Goal: Communication & Community: Ask a question

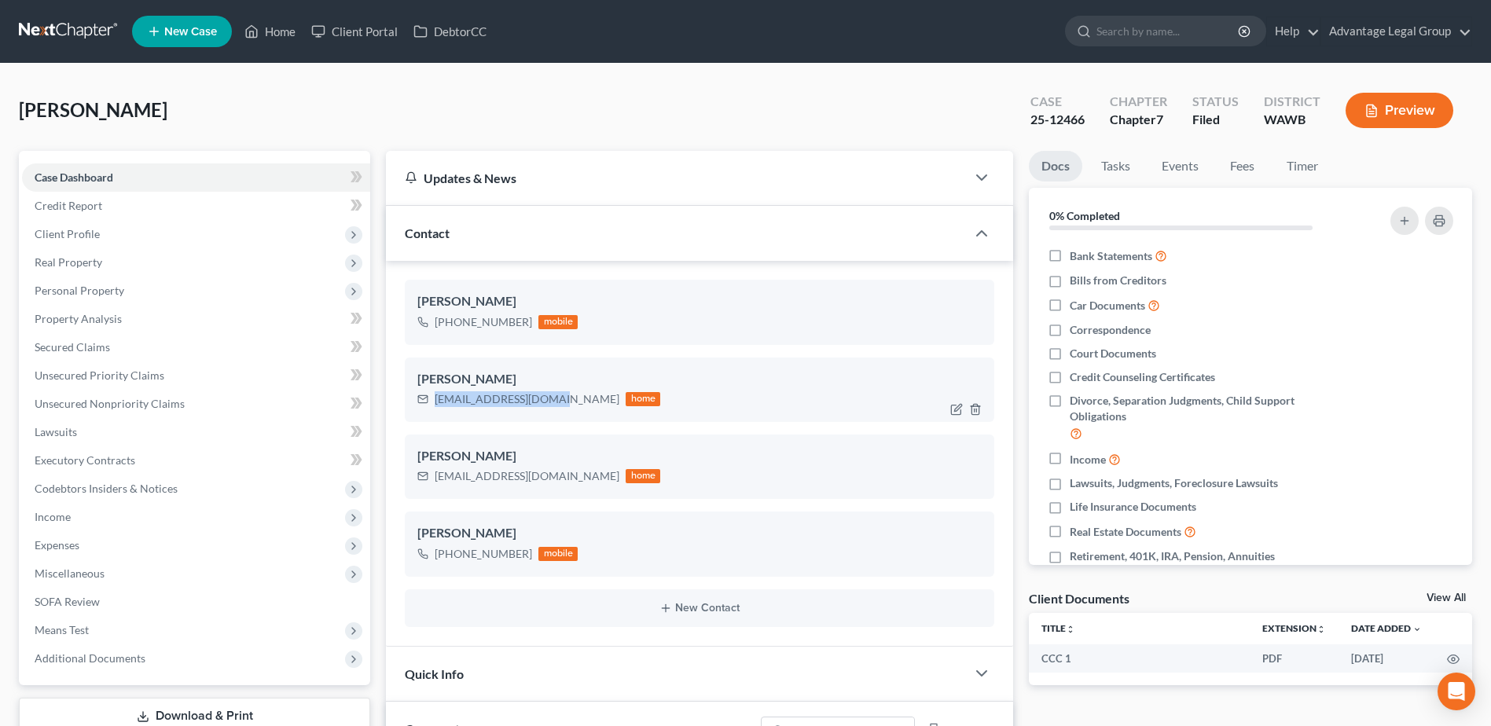
scroll to position [533, 0]
click at [279, 36] on link "Home" at bounding box center [270, 31] width 67 height 28
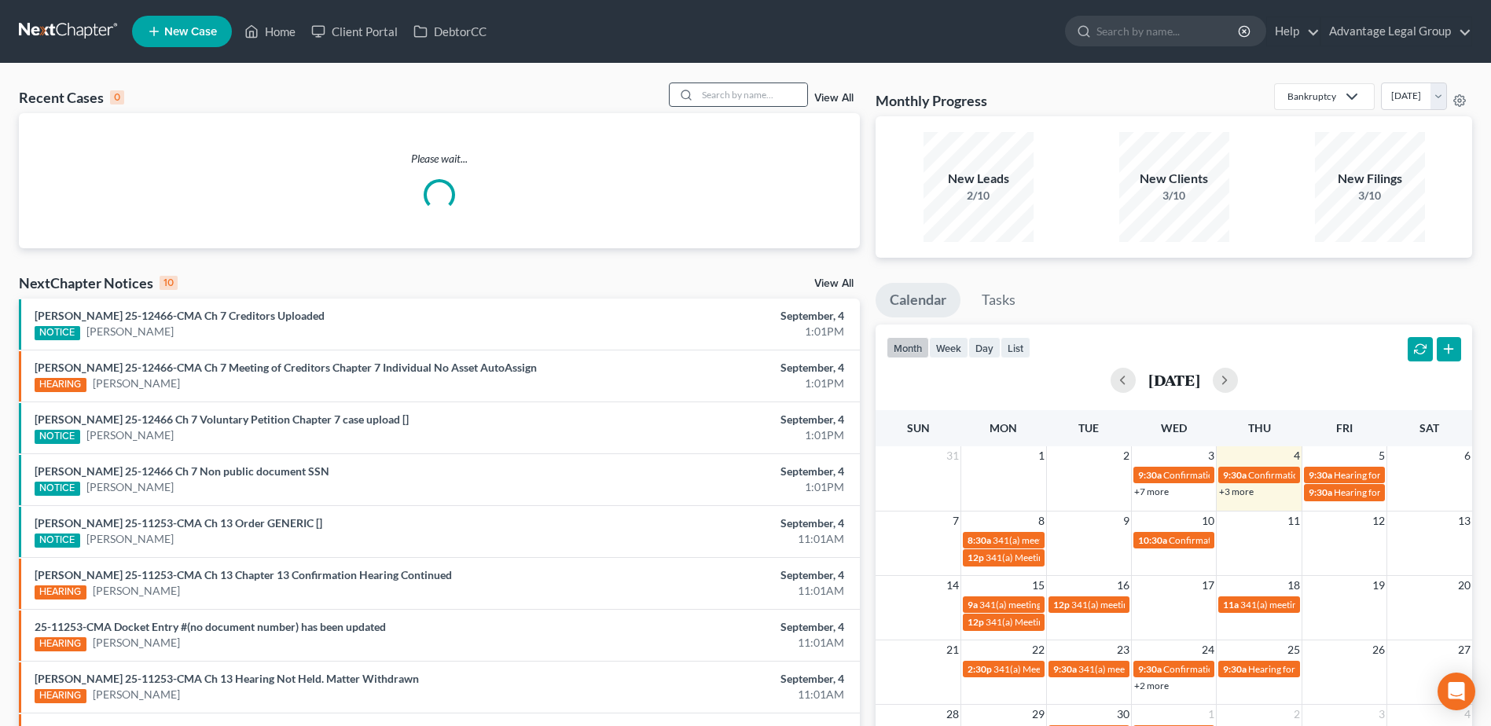
click at [690, 93] on circle at bounding box center [685, 94] width 9 height 9
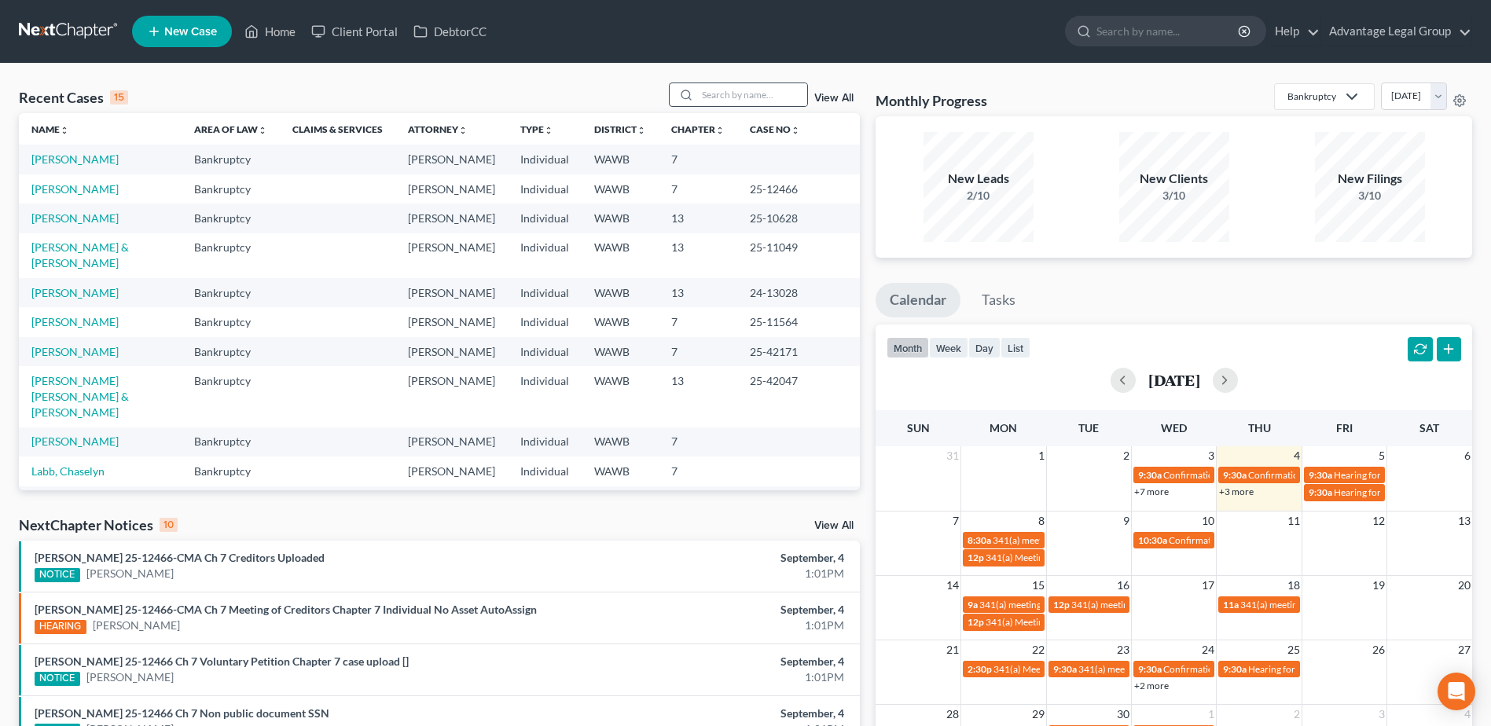
scroll to position [405, 0]
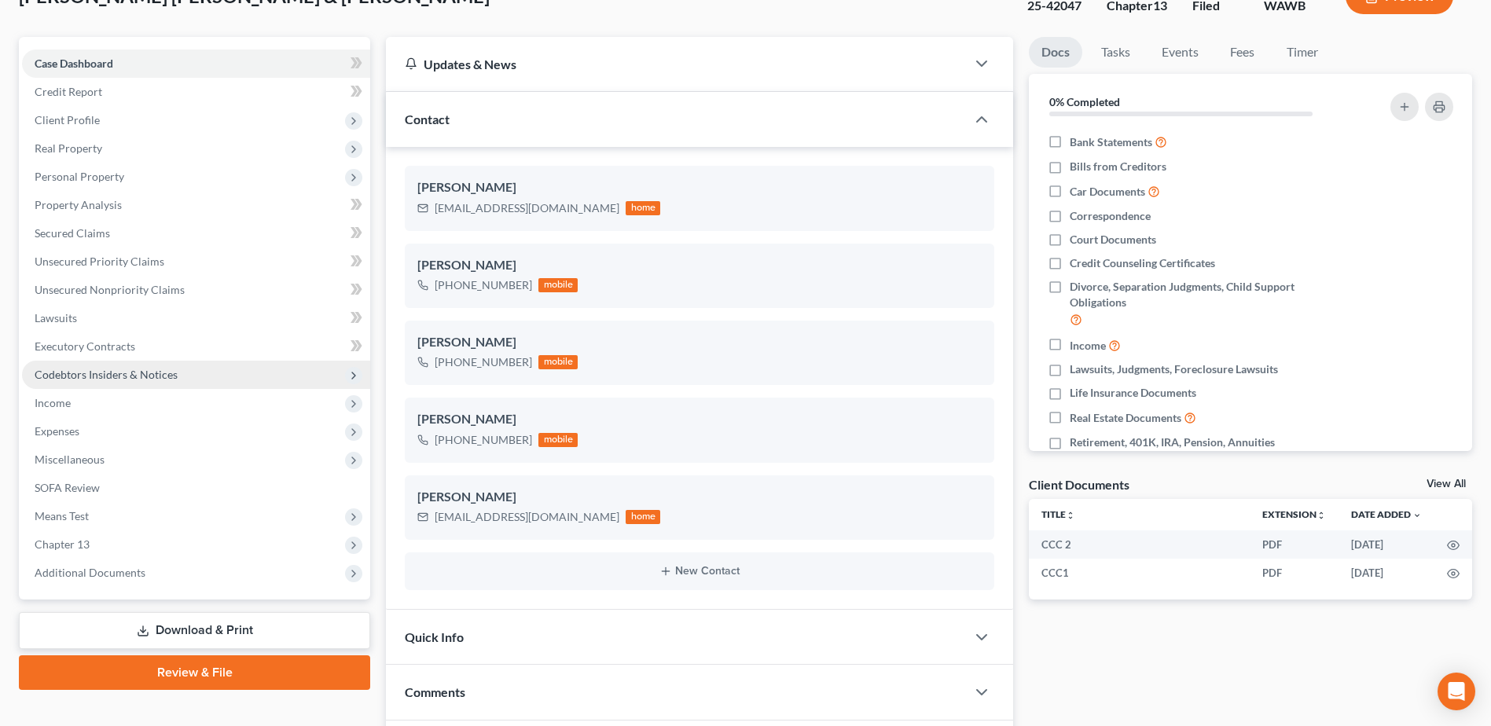
scroll to position [157, 0]
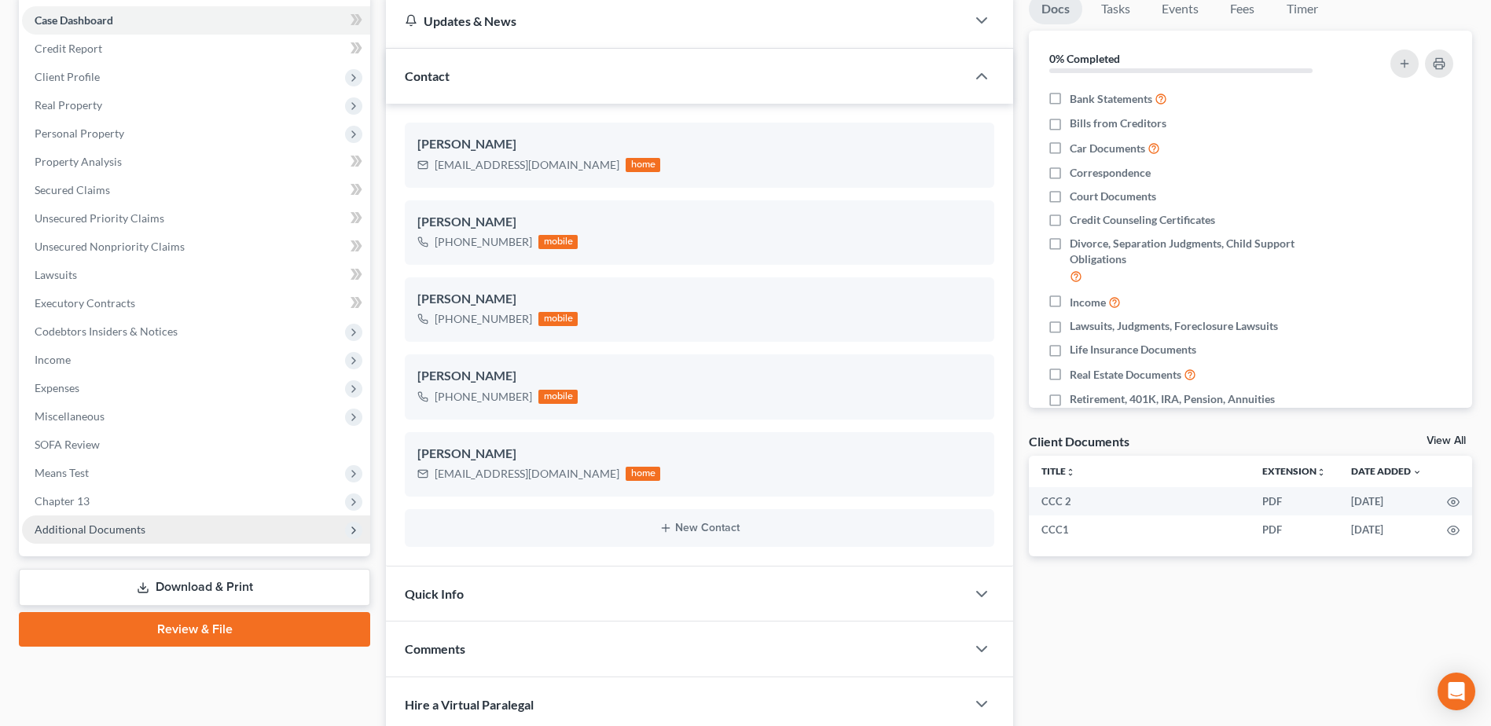
click at [100, 528] on span "Additional Documents" at bounding box center [90, 529] width 111 height 13
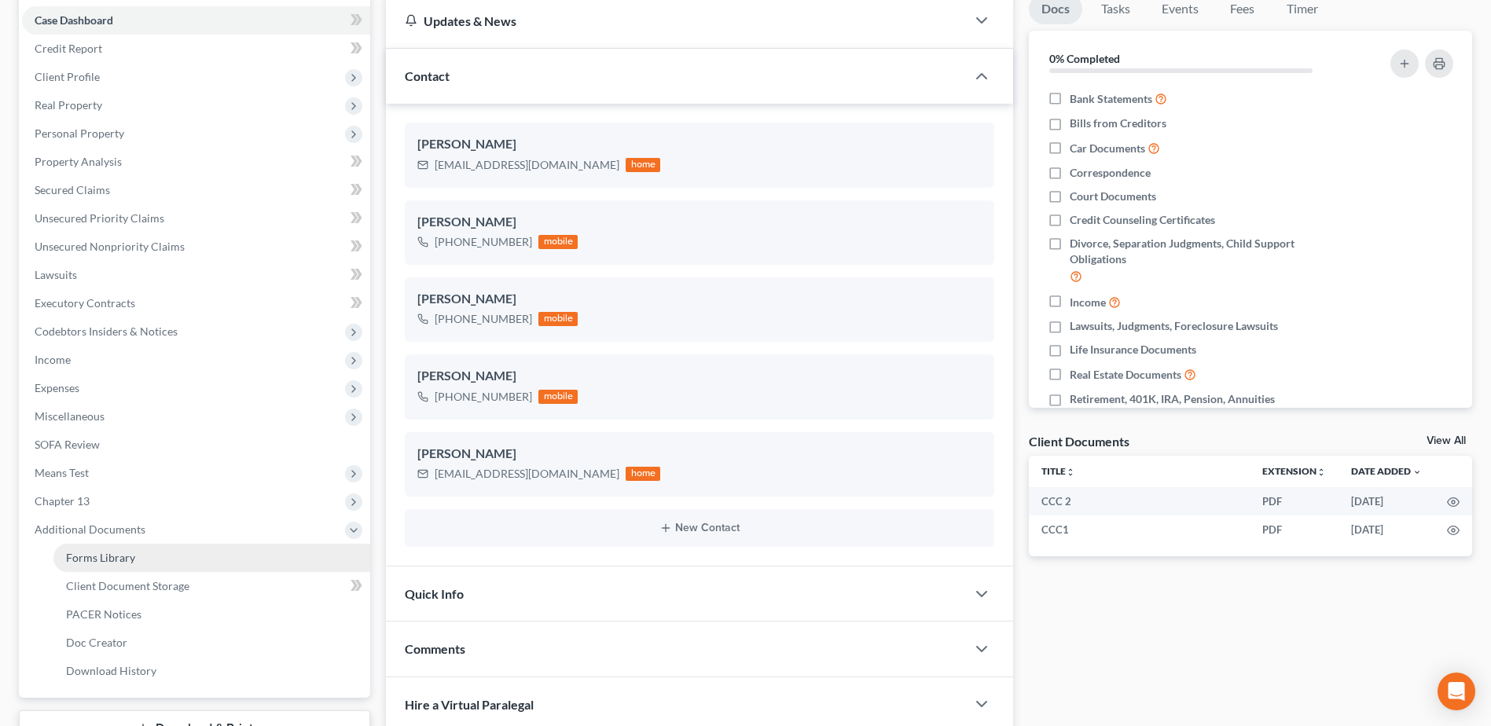
click at [126, 562] on span "Forms Library" at bounding box center [100, 557] width 69 height 13
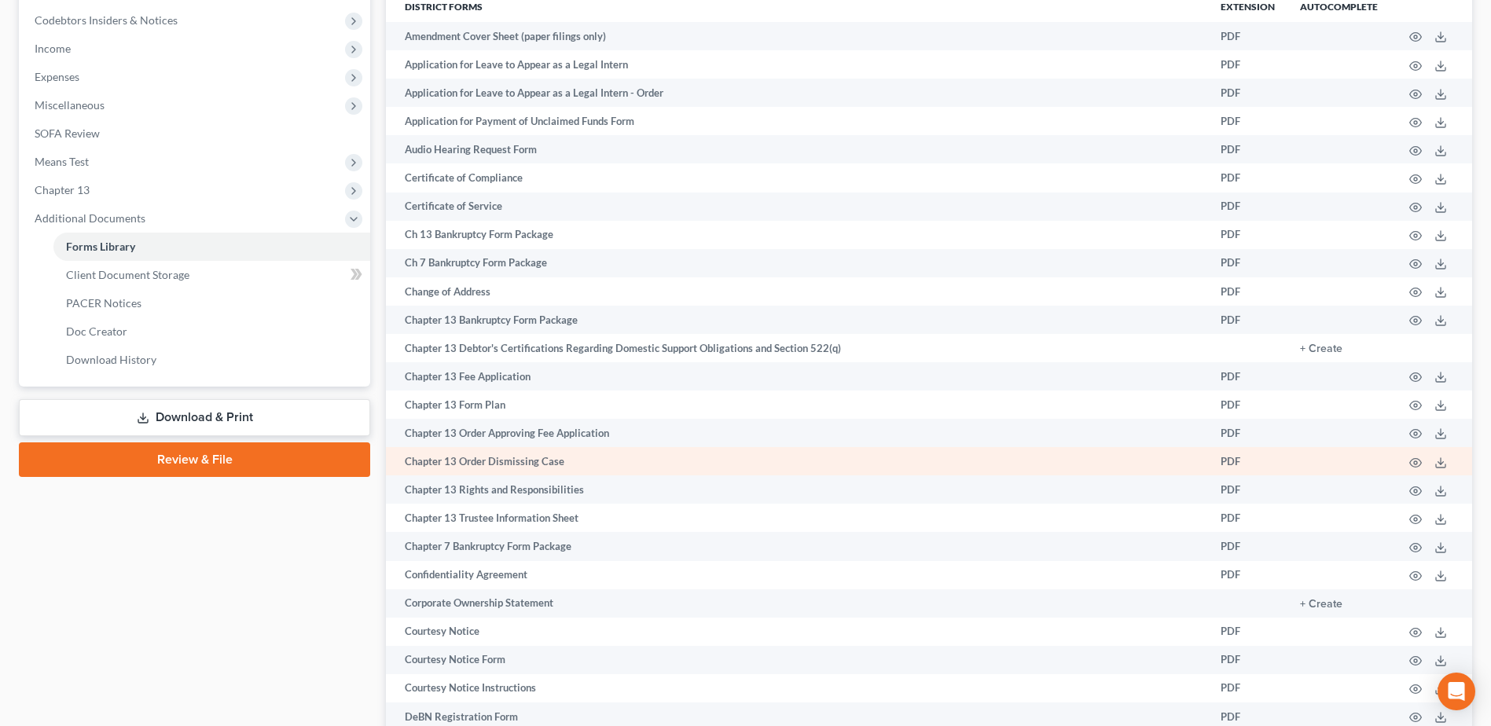
scroll to position [472, 0]
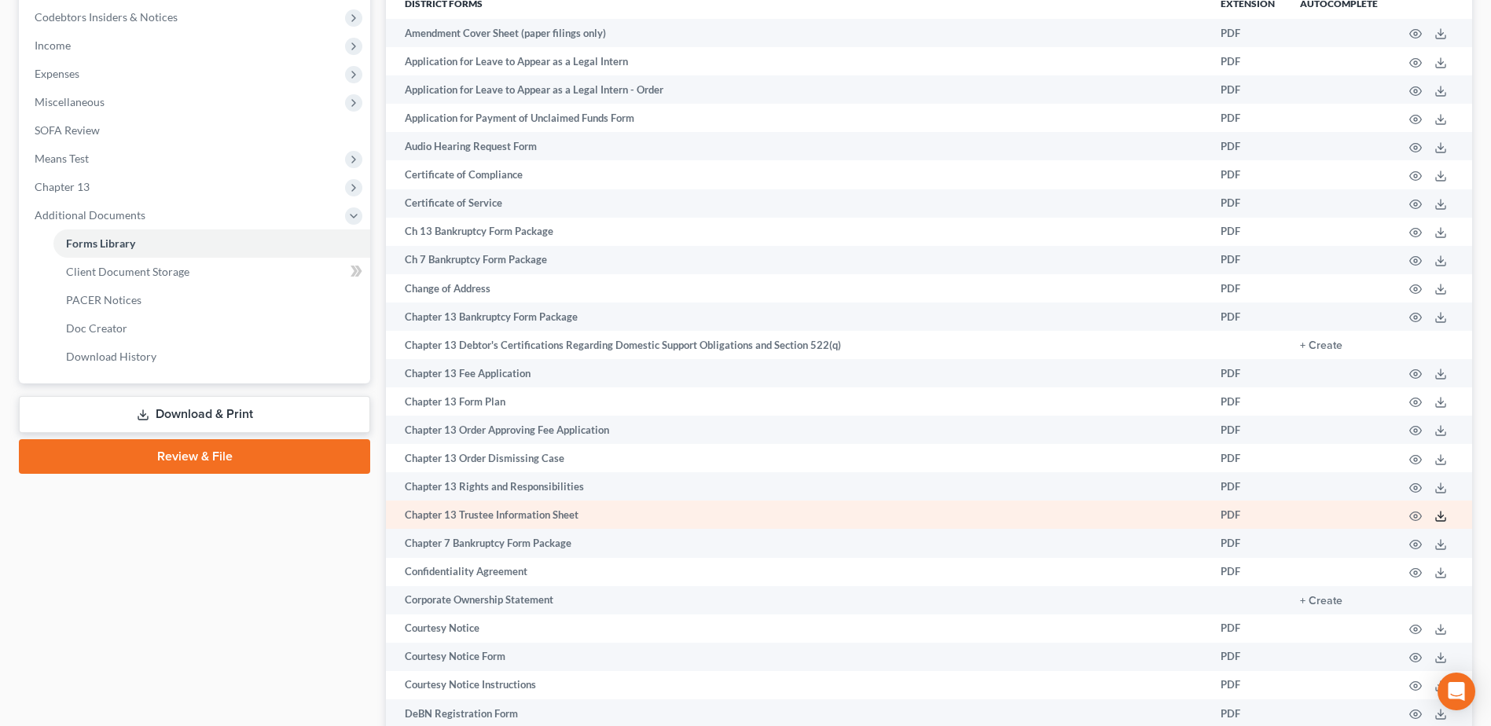
click at [1441, 517] on icon at bounding box center [1440, 516] width 13 height 13
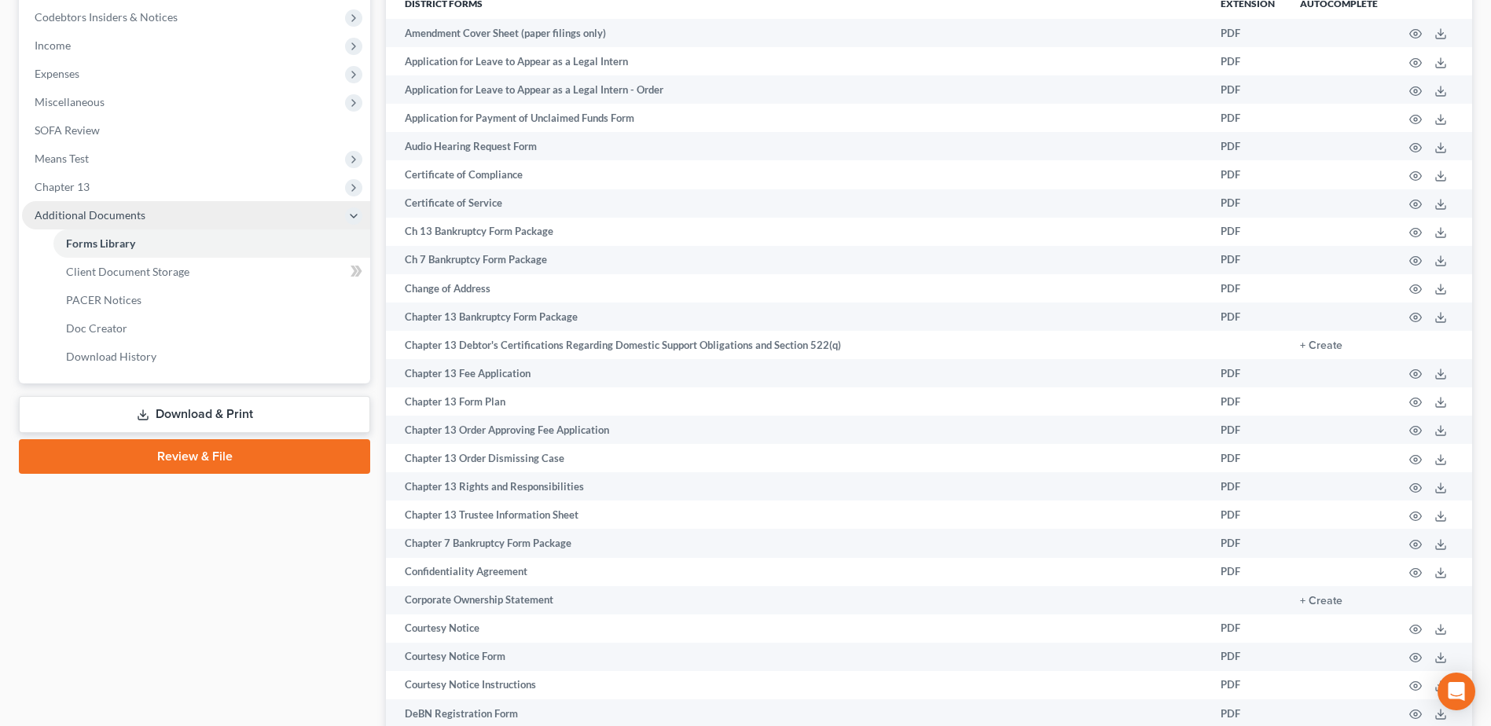
scroll to position [0, 0]
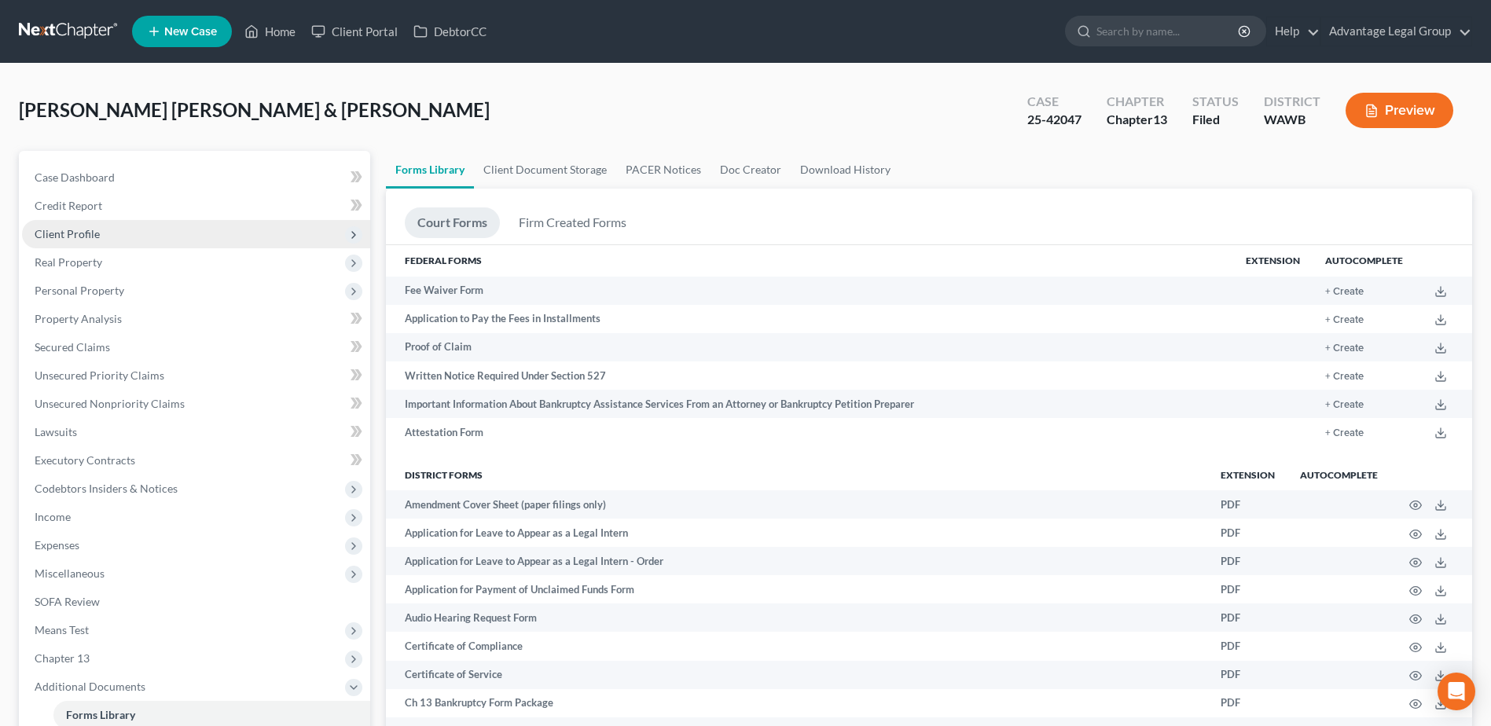
click at [50, 228] on span "Client Profile" at bounding box center [67, 233] width 65 height 13
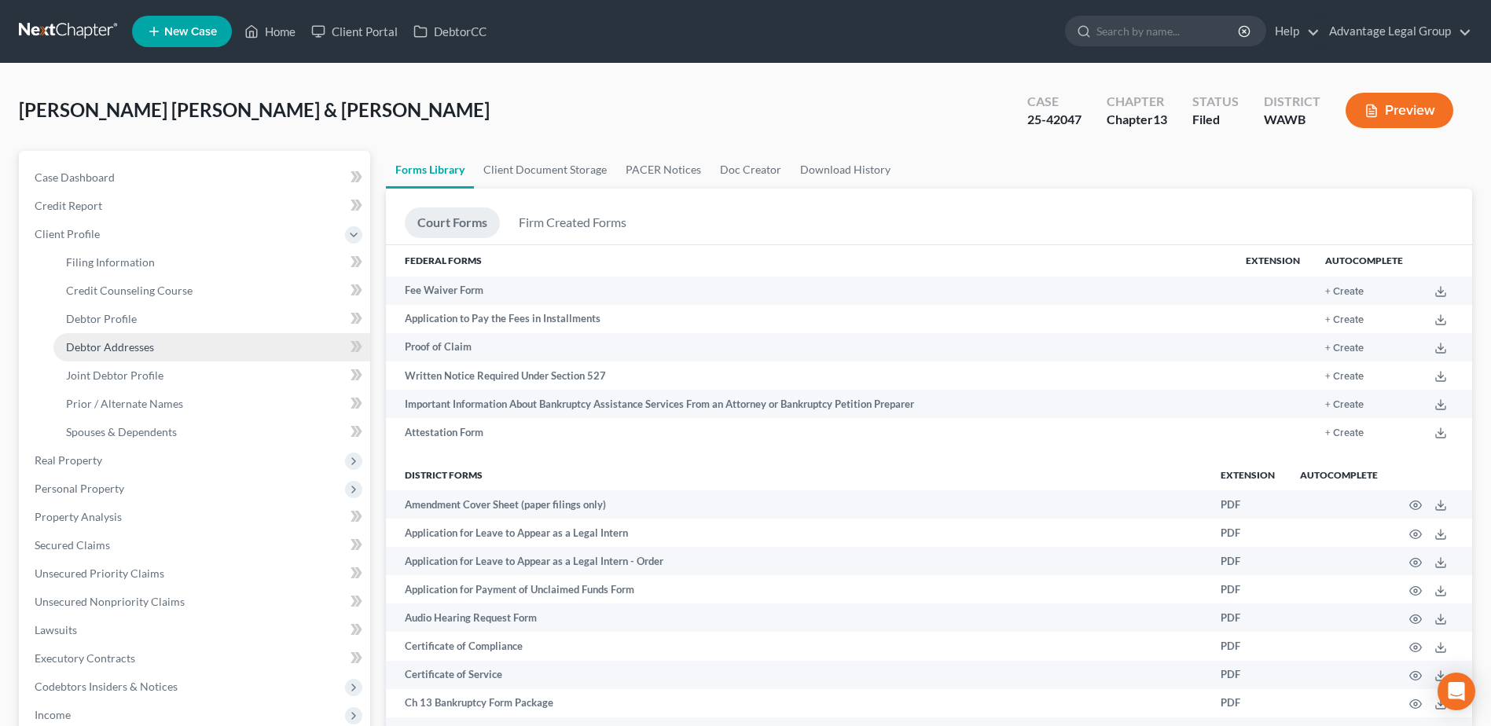
click at [118, 346] on span "Debtor Addresses" at bounding box center [110, 346] width 88 height 13
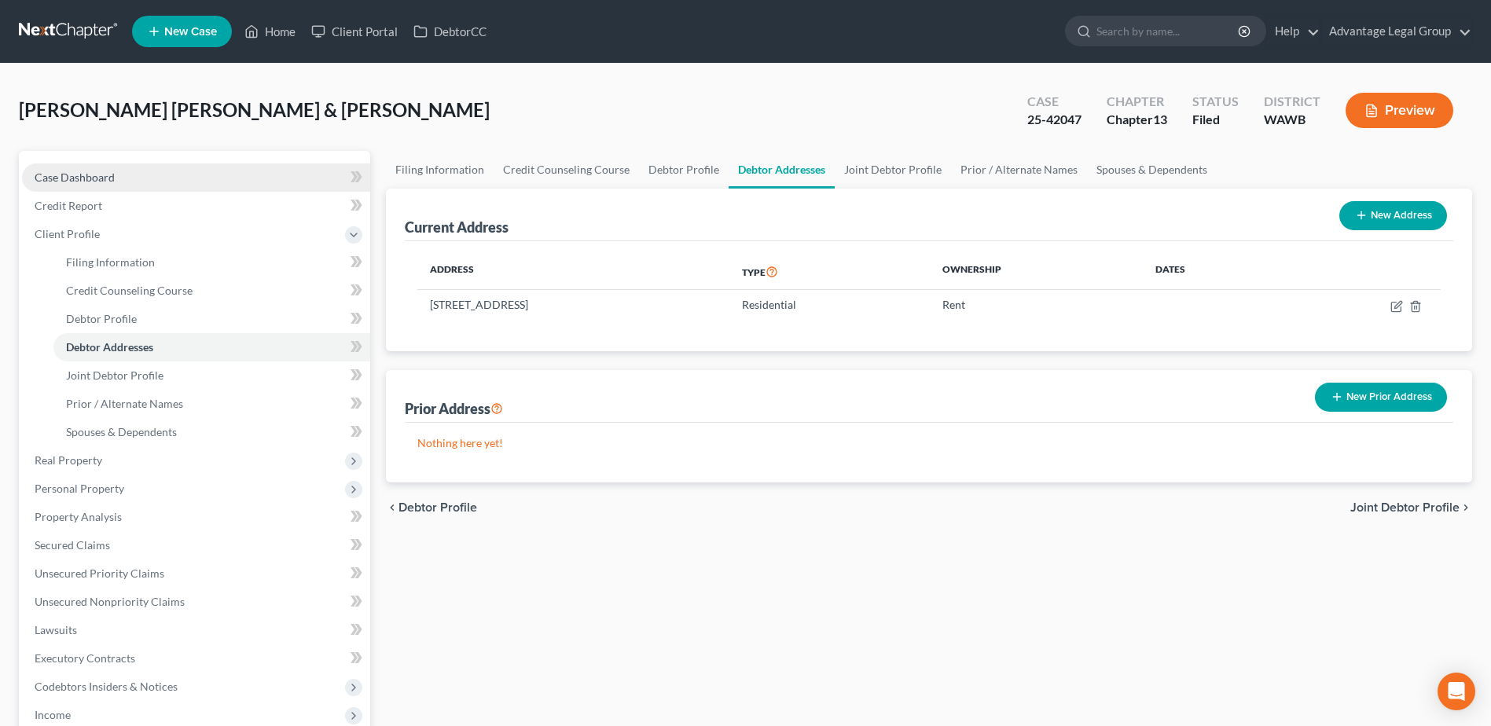
click at [77, 172] on span "Case Dashboard" at bounding box center [75, 177] width 80 height 13
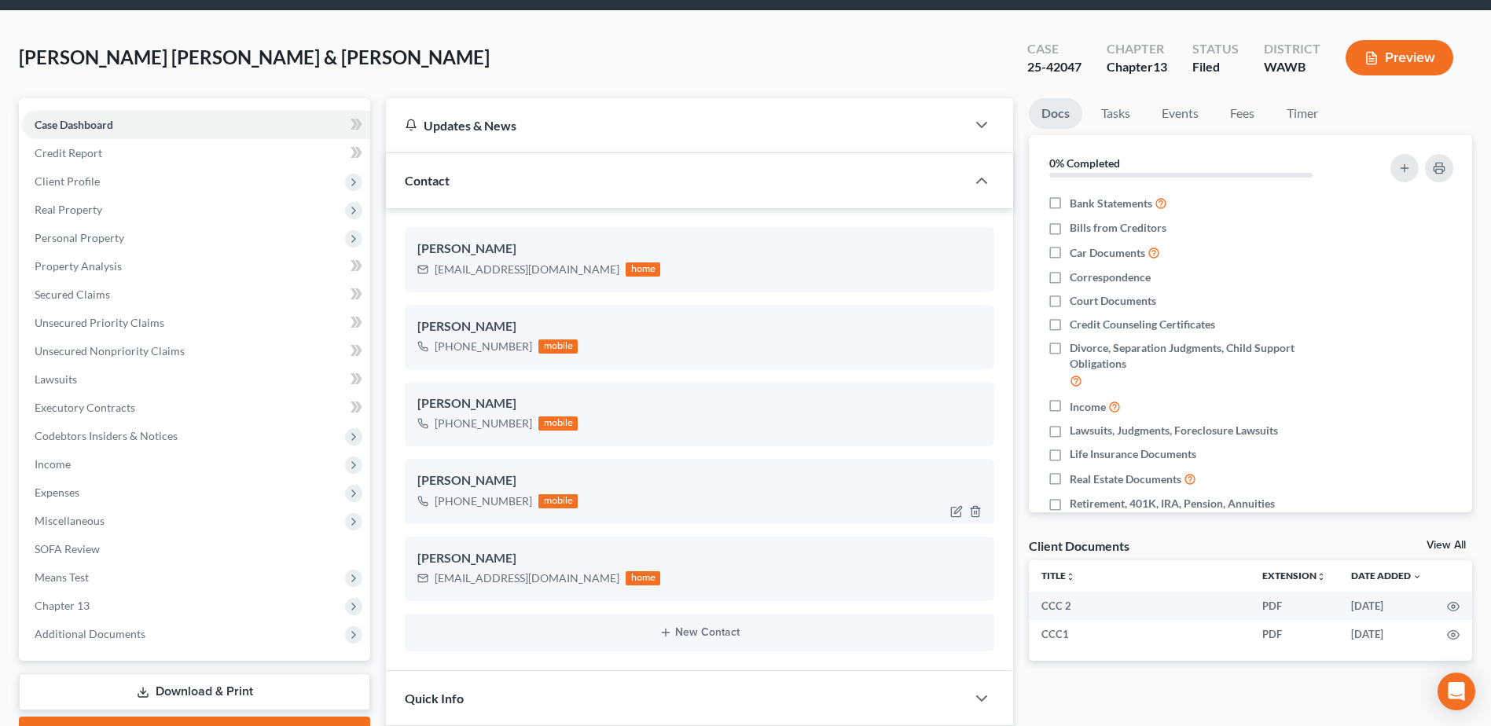
scroll to position [79, 0]
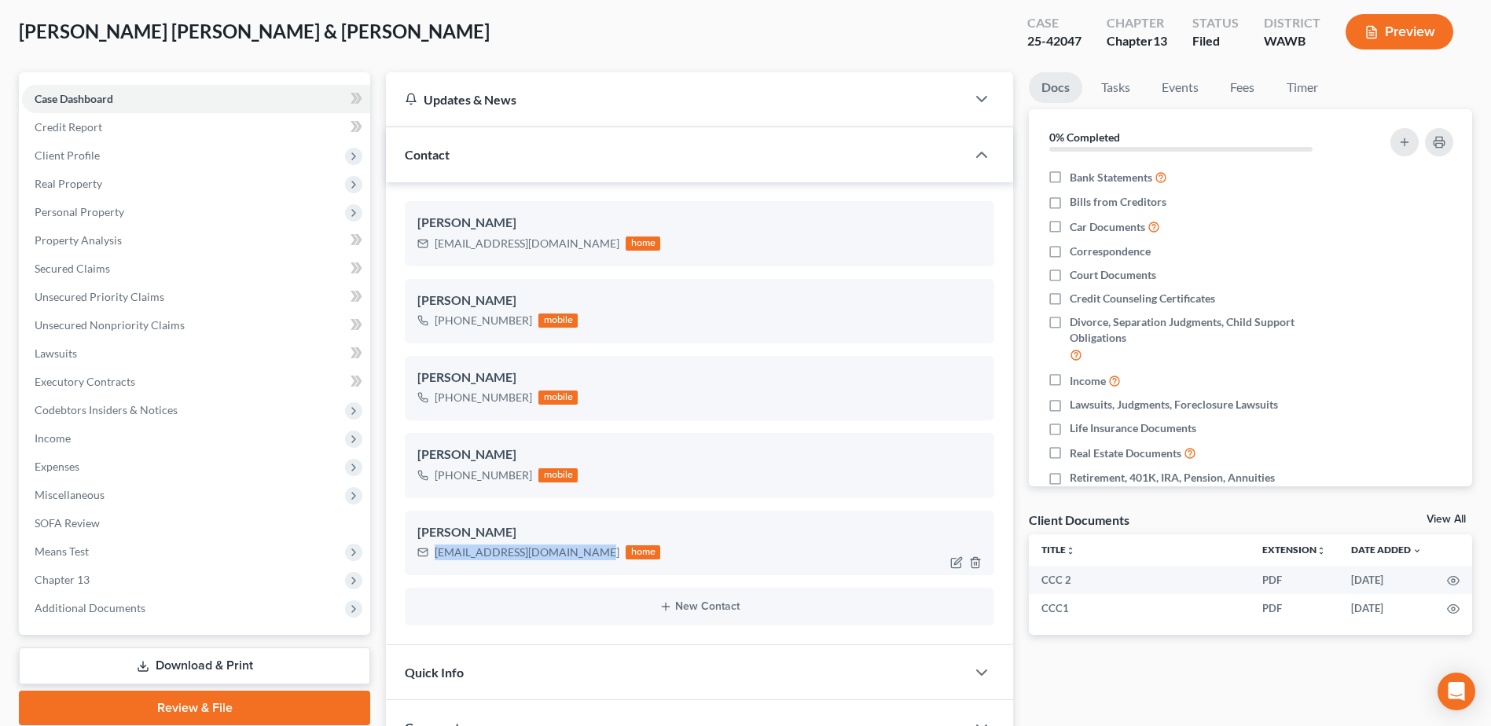
drag, startPoint x: 435, startPoint y: 554, endPoint x: 578, endPoint y: 549, distance: 142.4
click at [578, 549] on div "[EMAIL_ADDRESS][DOMAIN_NAME]" at bounding box center [527, 553] width 185 height 16
copy div "[EMAIL_ADDRESS][DOMAIN_NAME]"
click at [438, 246] on div "[EMAIL_ADDRESS][DOMAIN_NAME]" at bounding box center [527, 244] width 185 height 16
drag, startPoint x: 435, startPoint y: 248, endPoint x: 552, endPoint y: 252, distance: 117.2
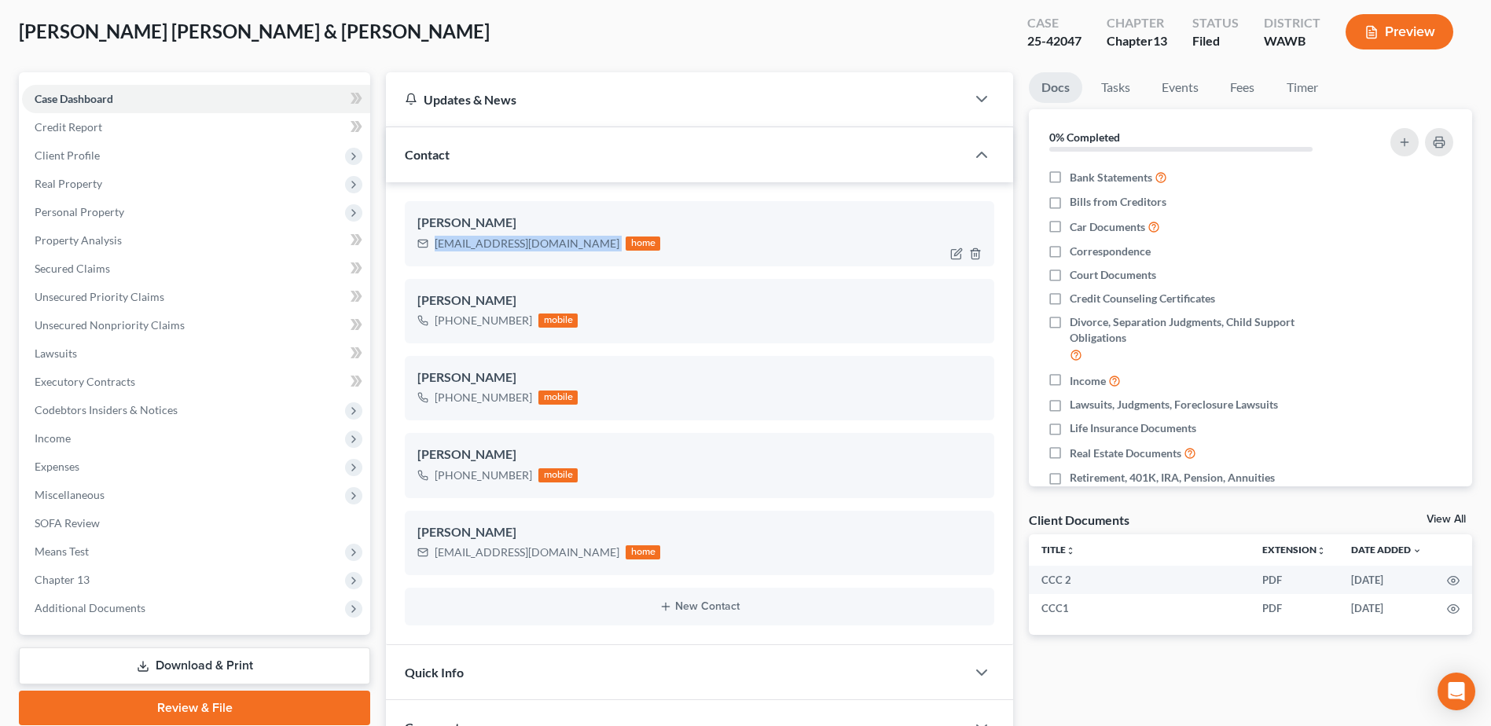
click at [552, 252] on div "[EMAIL_ADDRESS][DOMAIN_NAME] home" at bounding box center [538, 243] width 243 height 20
copy div "[EMAIL_ADDRESS][DOMAIN_NAME]"
drag, startPoint x: 61, startPoint y: 470, endPoint x: 72, endPoint y: 505, distance: 37.3
click at [61, 470] on span "Expenses" at bounding box center [57, 466] width 45 height 13
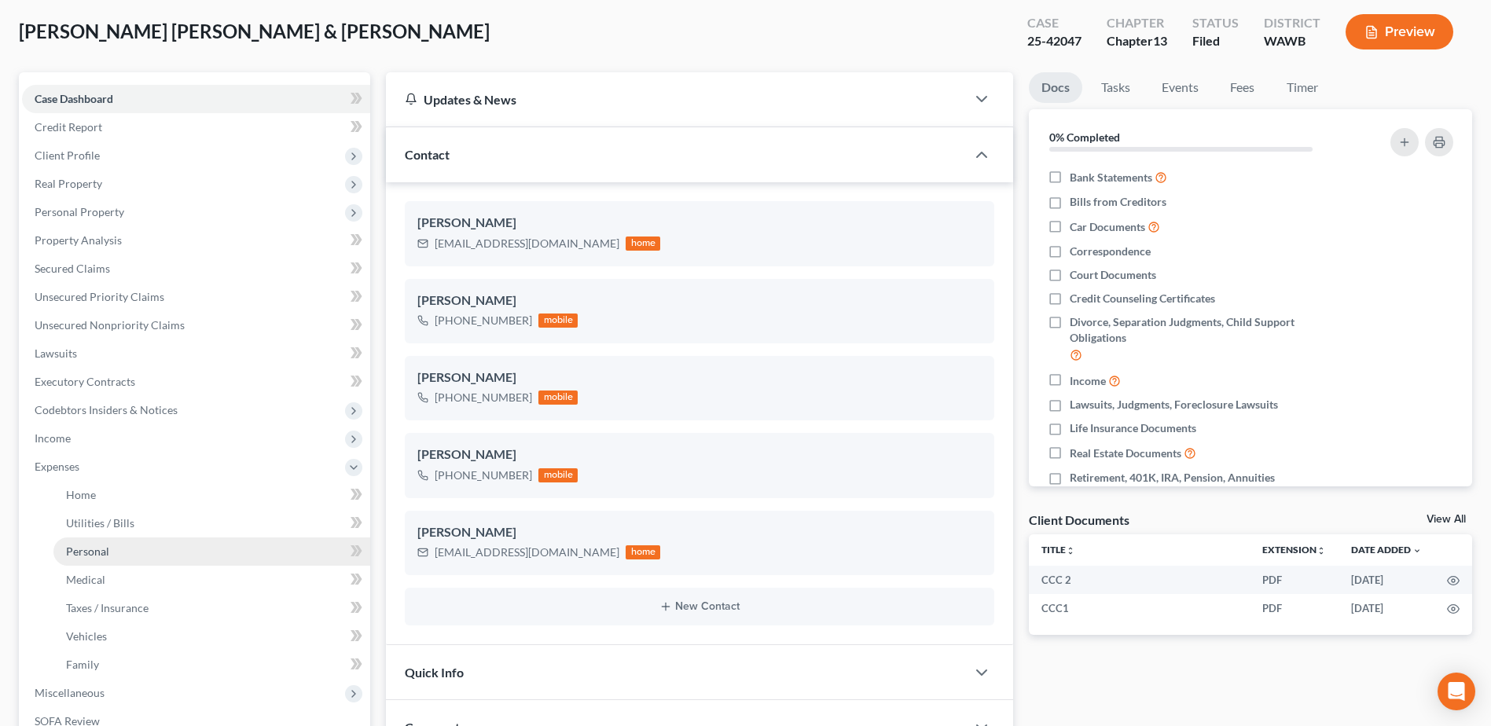
click at [78, 553] on span "Personal" at bounding box center [87, 551] width 43 height 13
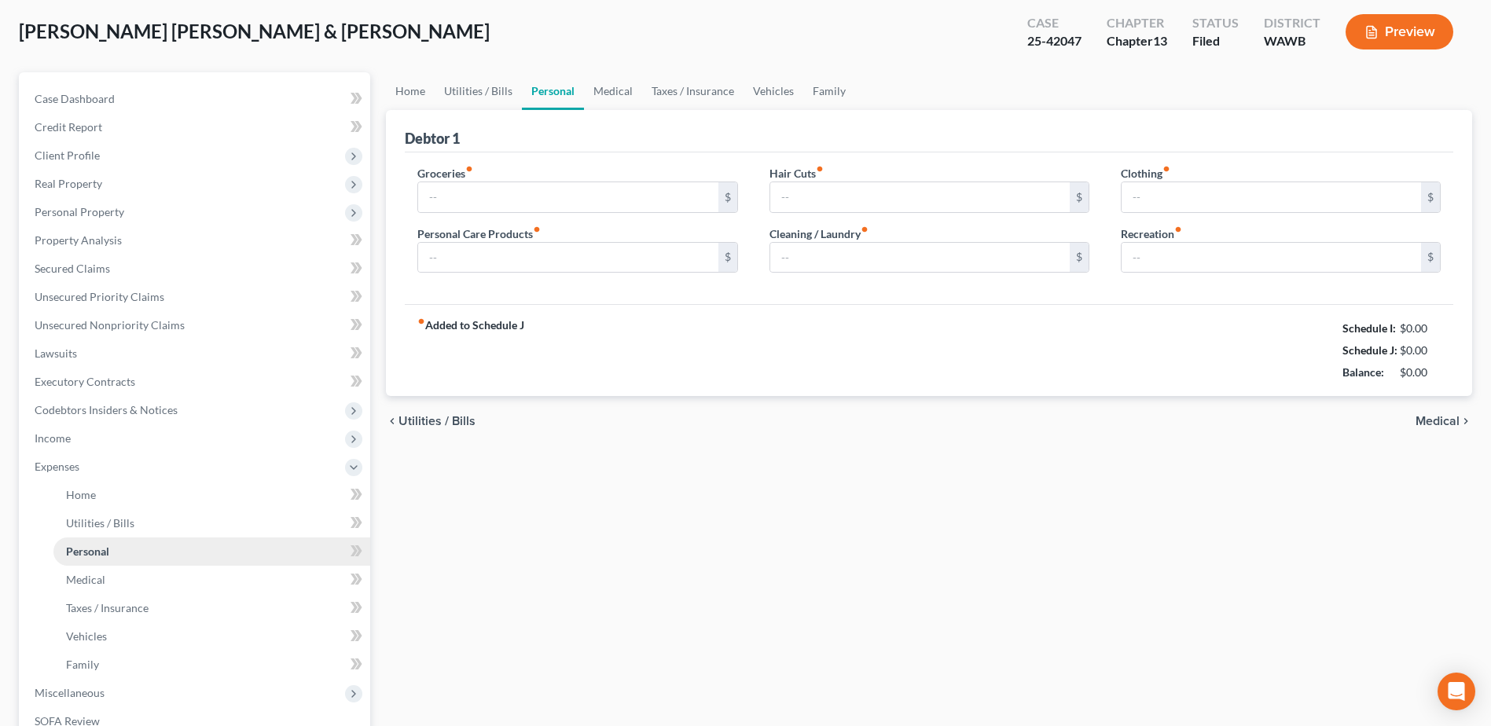
scroll to position [15, 0]
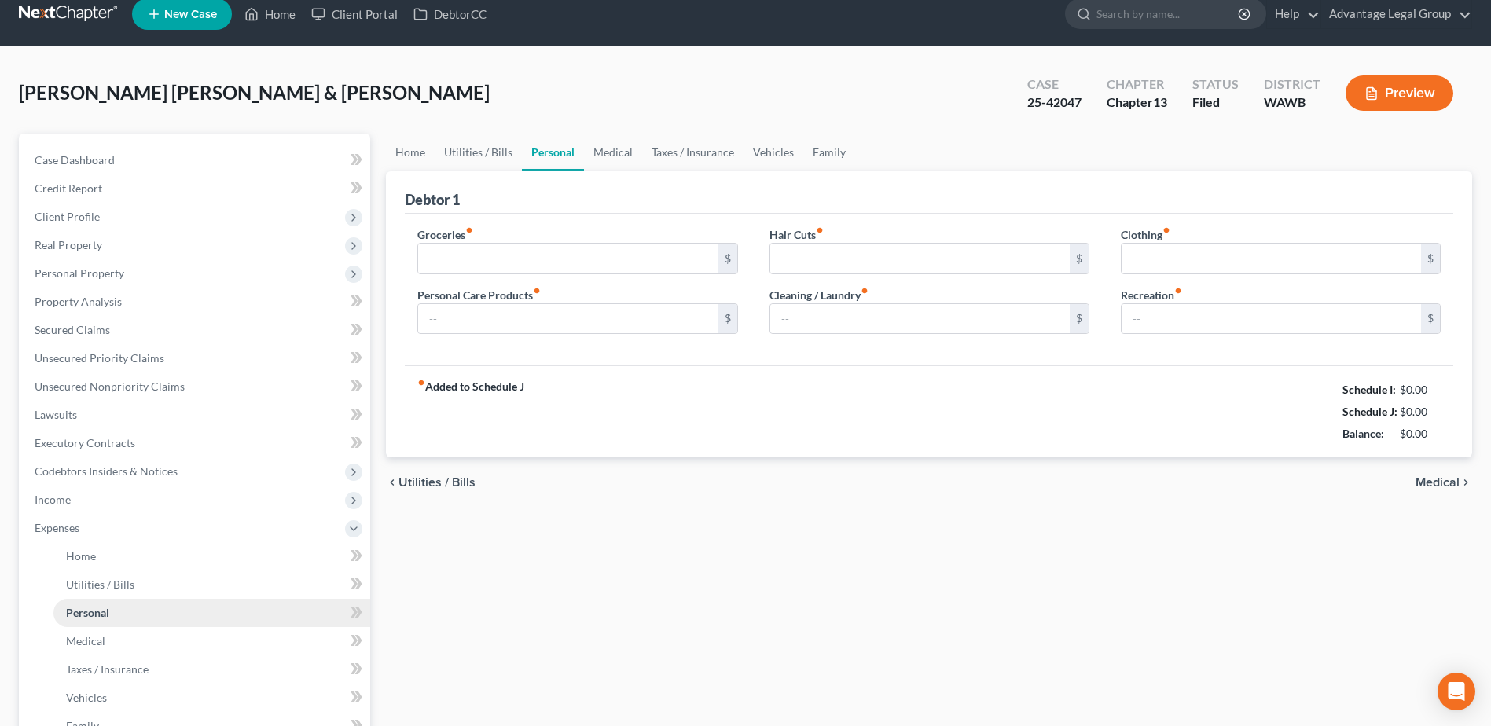
type input "1,000.00"
type input "200.00"
type input "120.00"
type input "80.00"
type input "0.00"
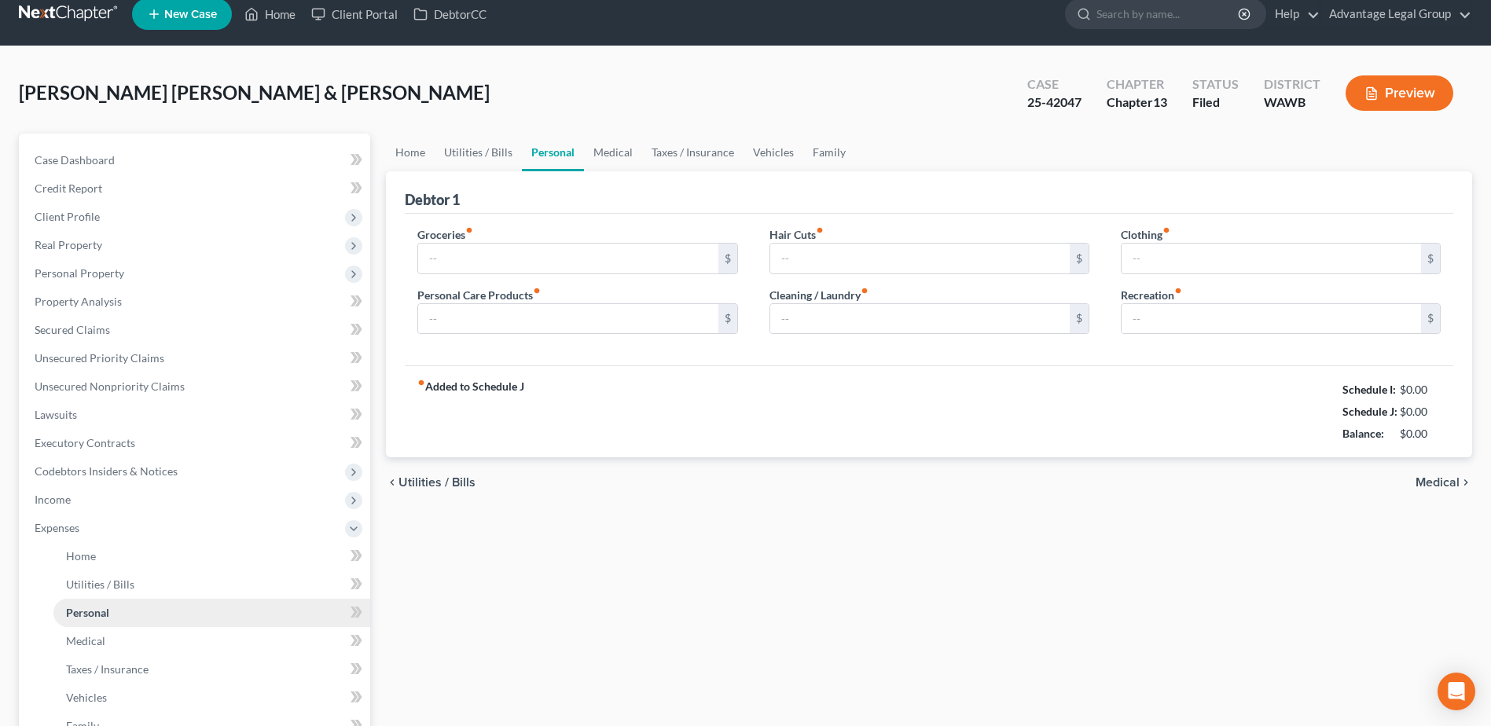
type input "250.00"
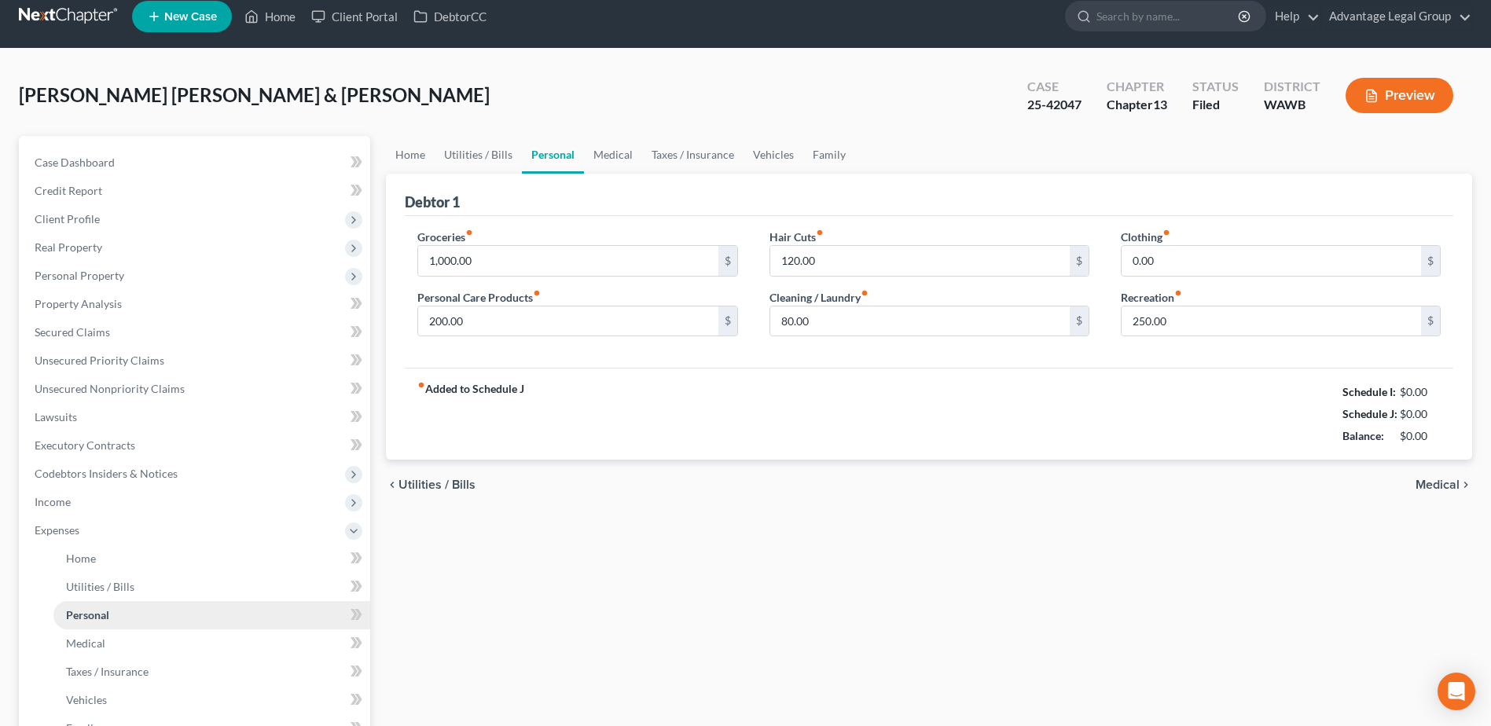
scroll to position [0, 0]
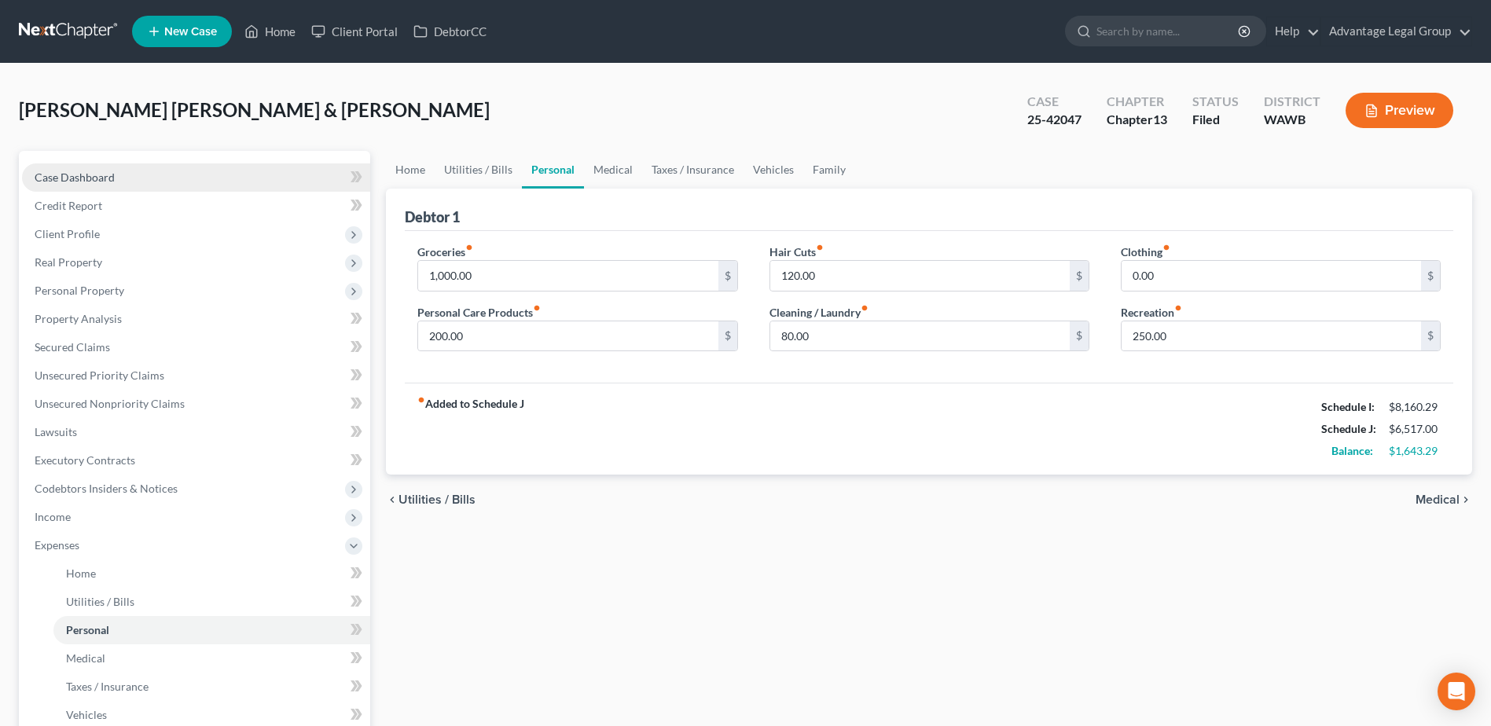
click at [75, 177] on span "Case Dashboard" at bounding box center [75, 177] width 80 height 13
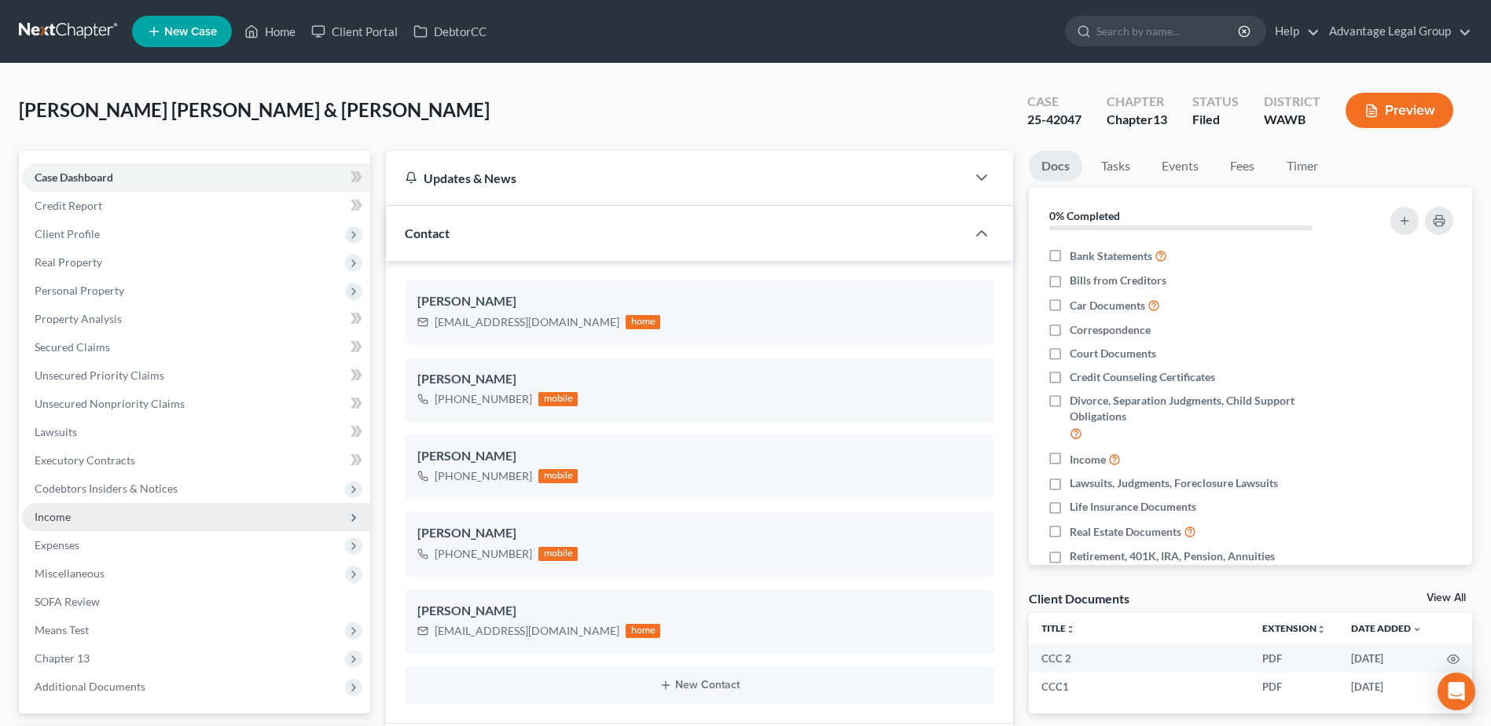
click at [44, 519] on span "Income" at bounding box center [53, 516] width 36 height 13
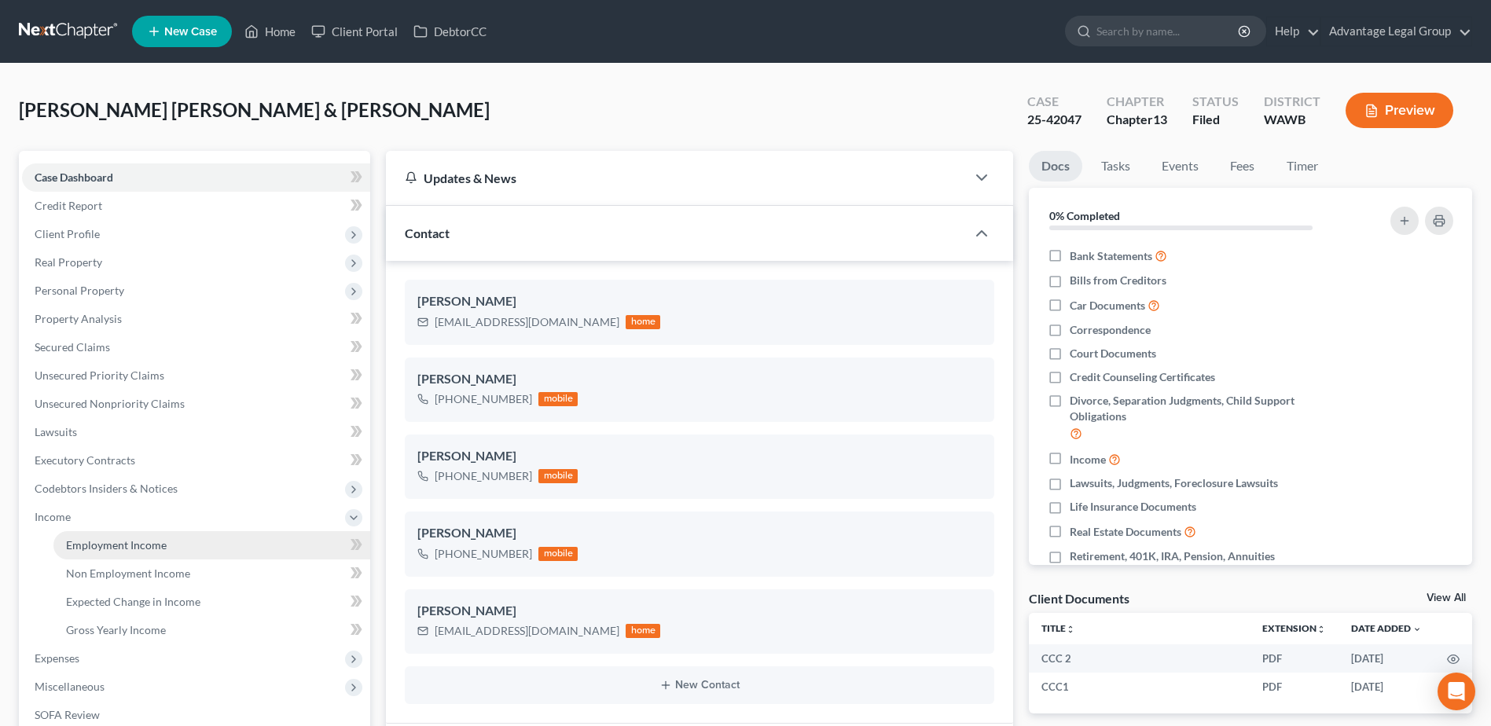
click at [100, 547] on span "Employment Income" at bounding box center [116, 544] width 101 height 13
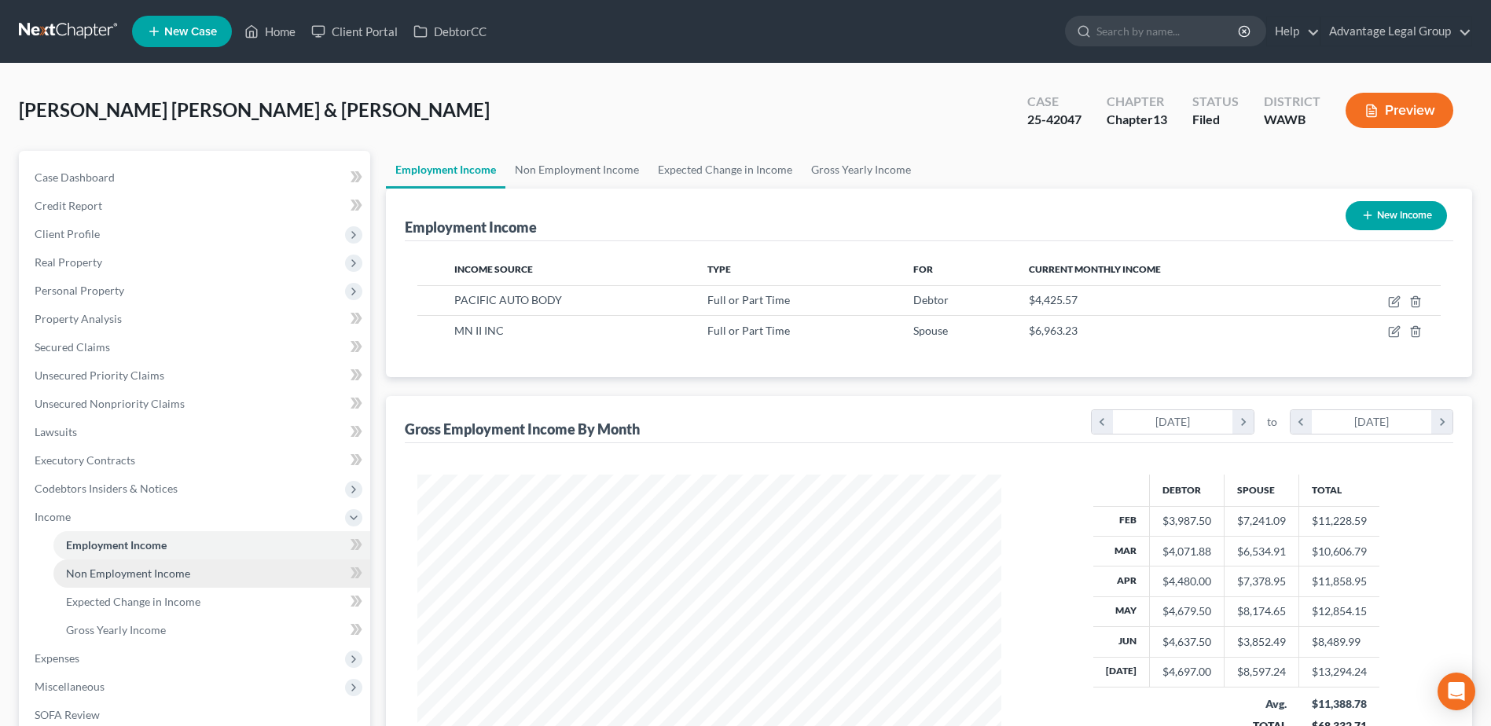
scroll to position [292, 615]
click at [63, 179] on span "Case Dashboard" at bounding box center [75, 177] width 80 height 13
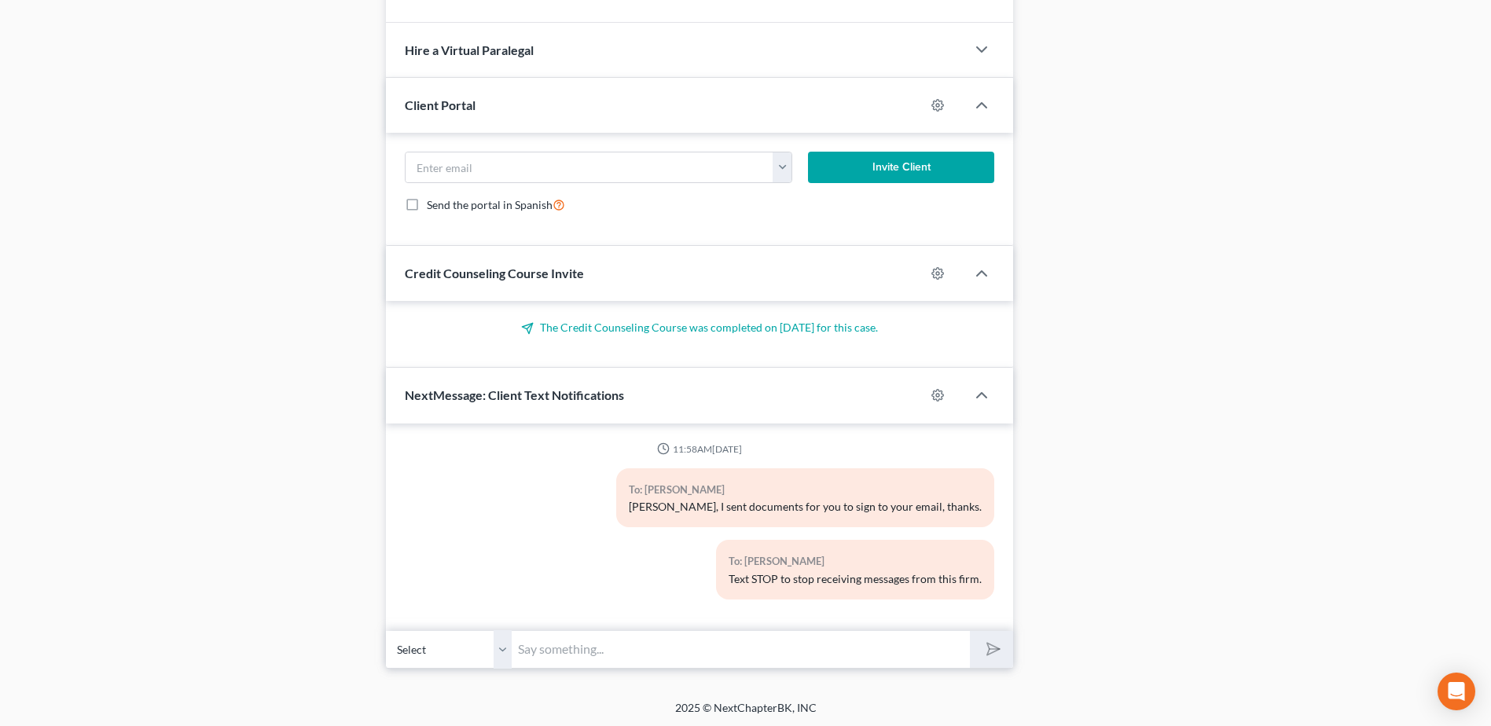
scroll to position [814, 0]
click at [596, 648] on input "text" at bounding box center [741, 647] width 458 height 39
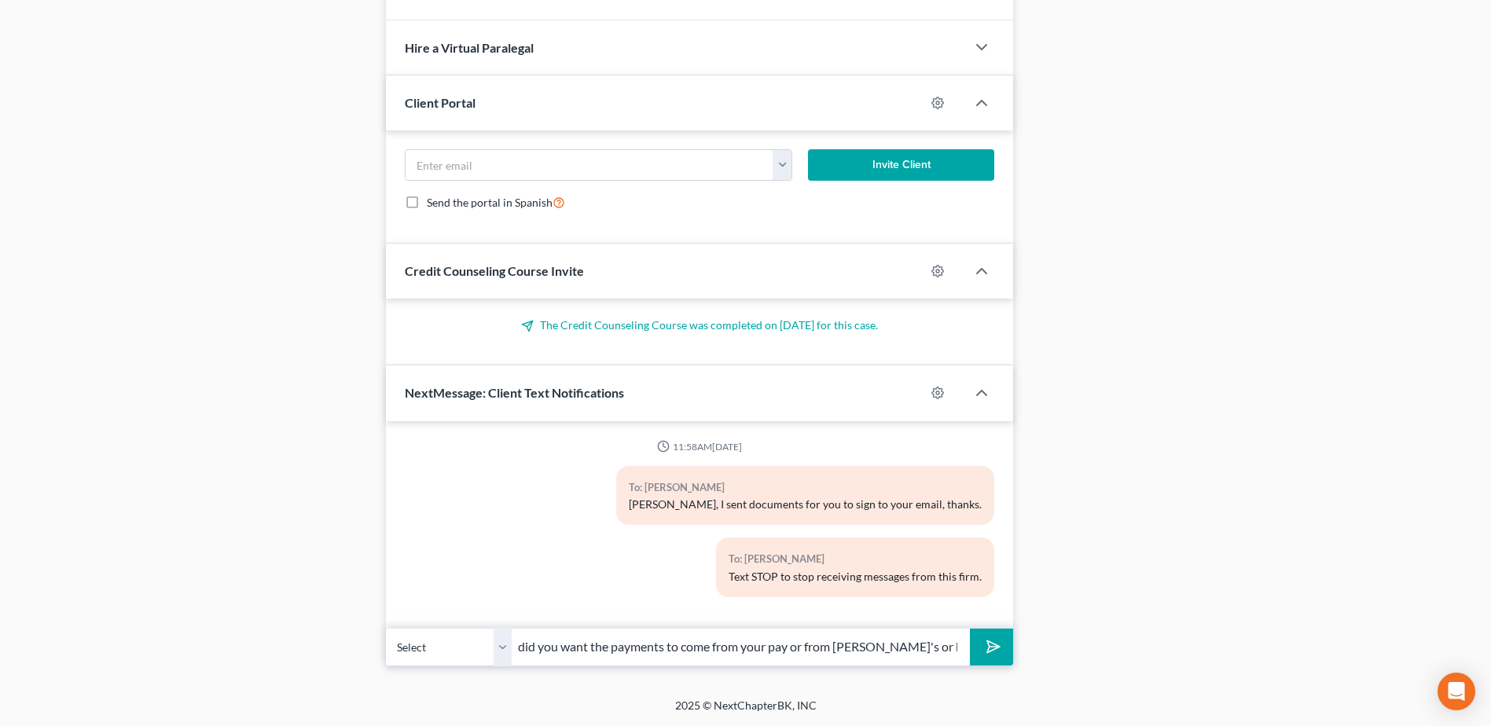
type input "did you want the payments to come from your pay or from [PERSON_NAME]'s or both?"
click at [991, 651] on polygon "submit" at bounding box center [990, 646] width 19 height 19
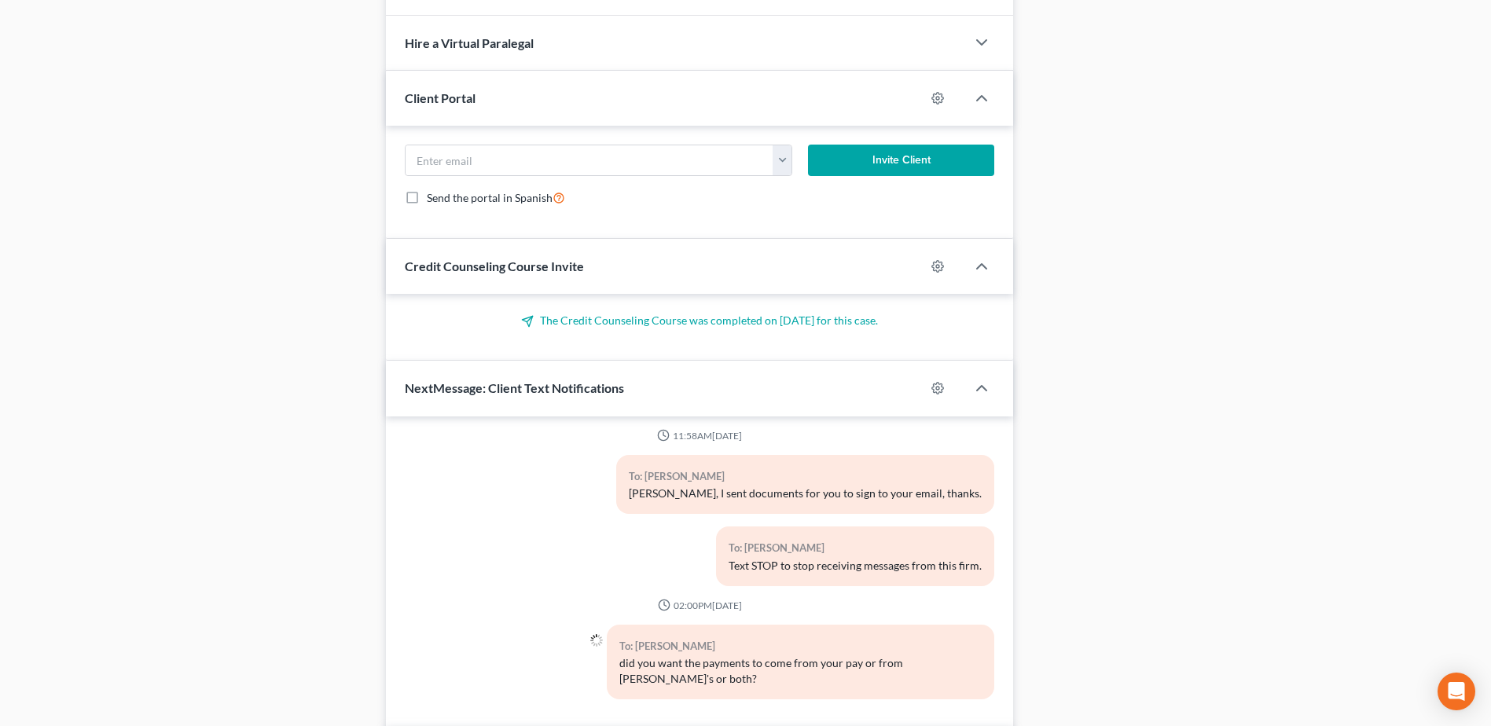
scroll to position [921, 0]
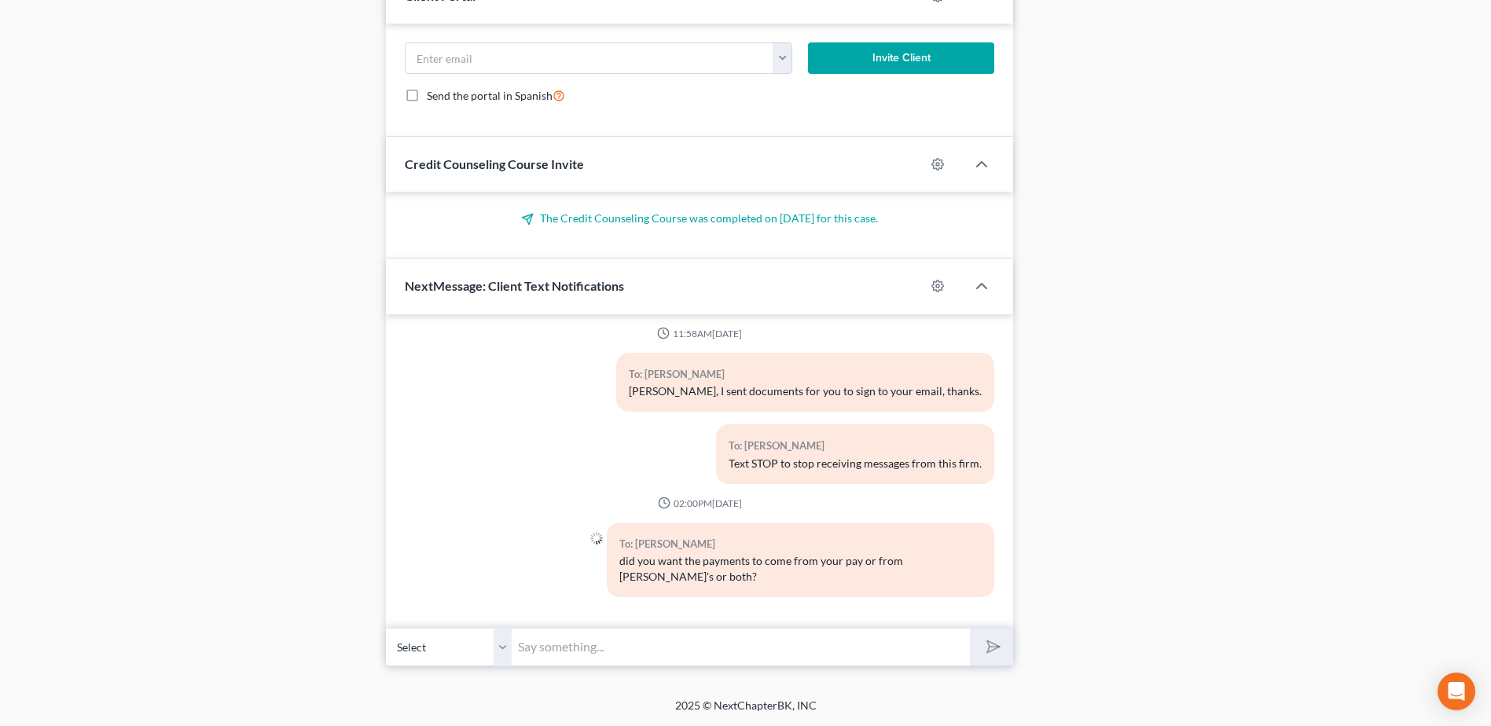
click at [623, 647] on input "text" at bounding box center [741, 647] width 458 height 39
type input "I thought you said your, but want to make sure, thank you"
click at [970, 629] on button "submit" at bounding box center [991, 647] width 43 height 37
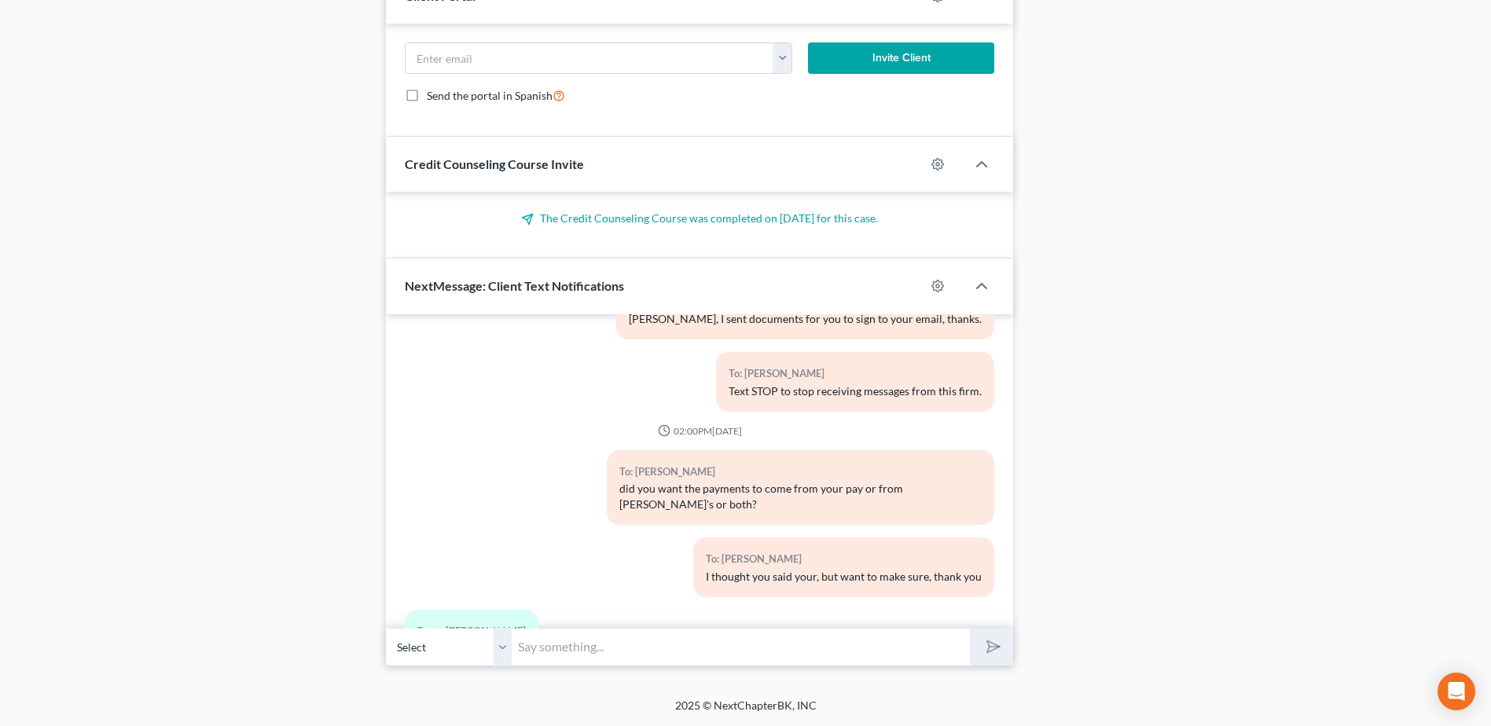
scroll to position [222, 0]
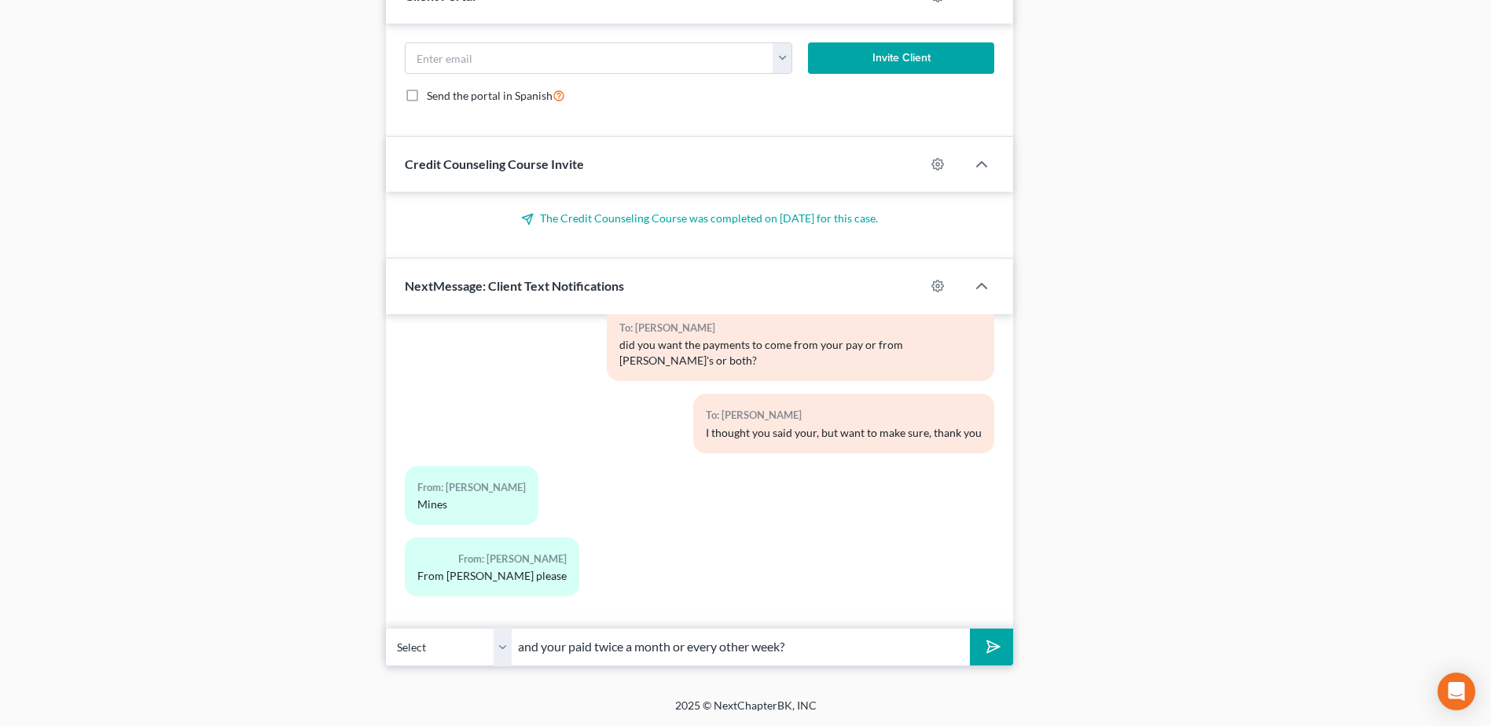
type input "and your paid twice a month or every other week?"
click at [970, 629] on button "submit" at bounding box center [991, 647] width 43 height 37
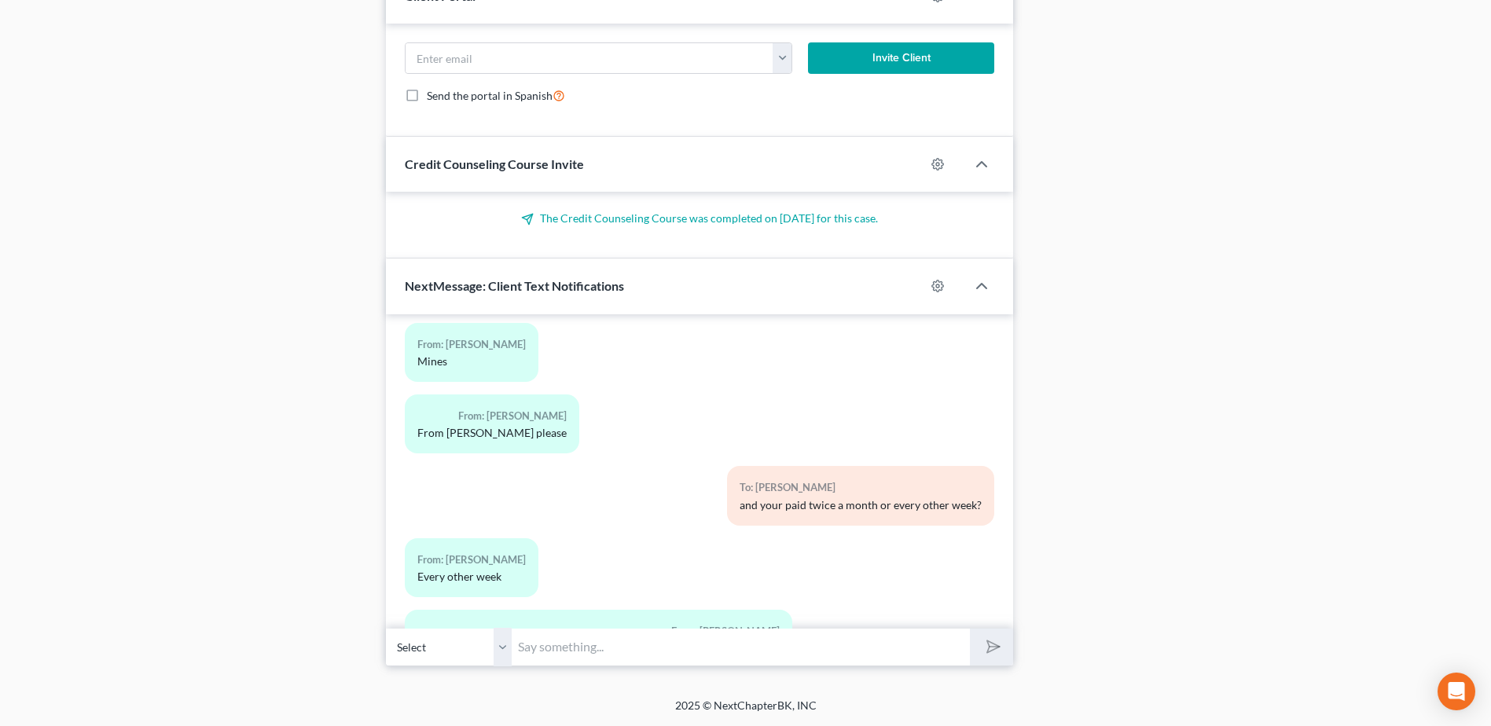
scroll to position [454, 0]
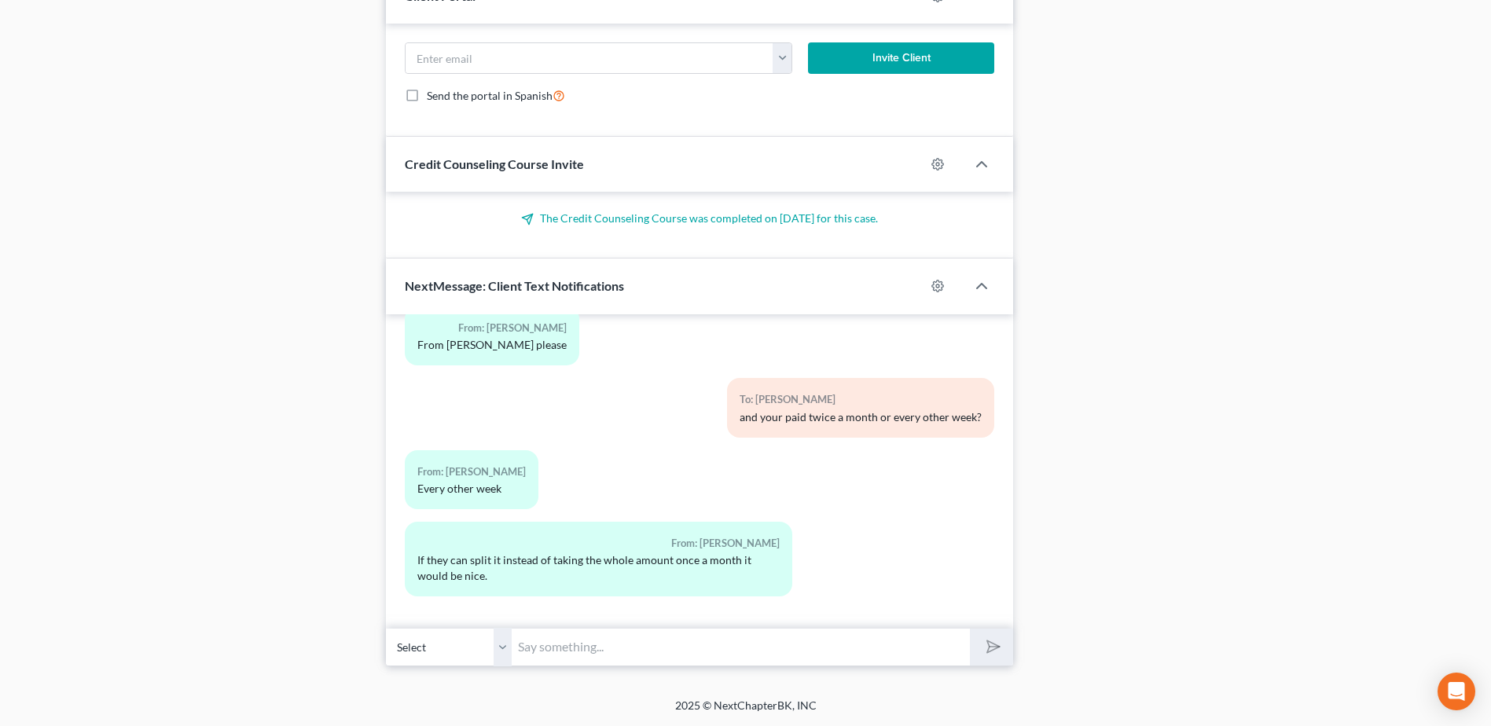
click at [553, 646] on input "text" at bounding box center [741, 647] width 458 height 39
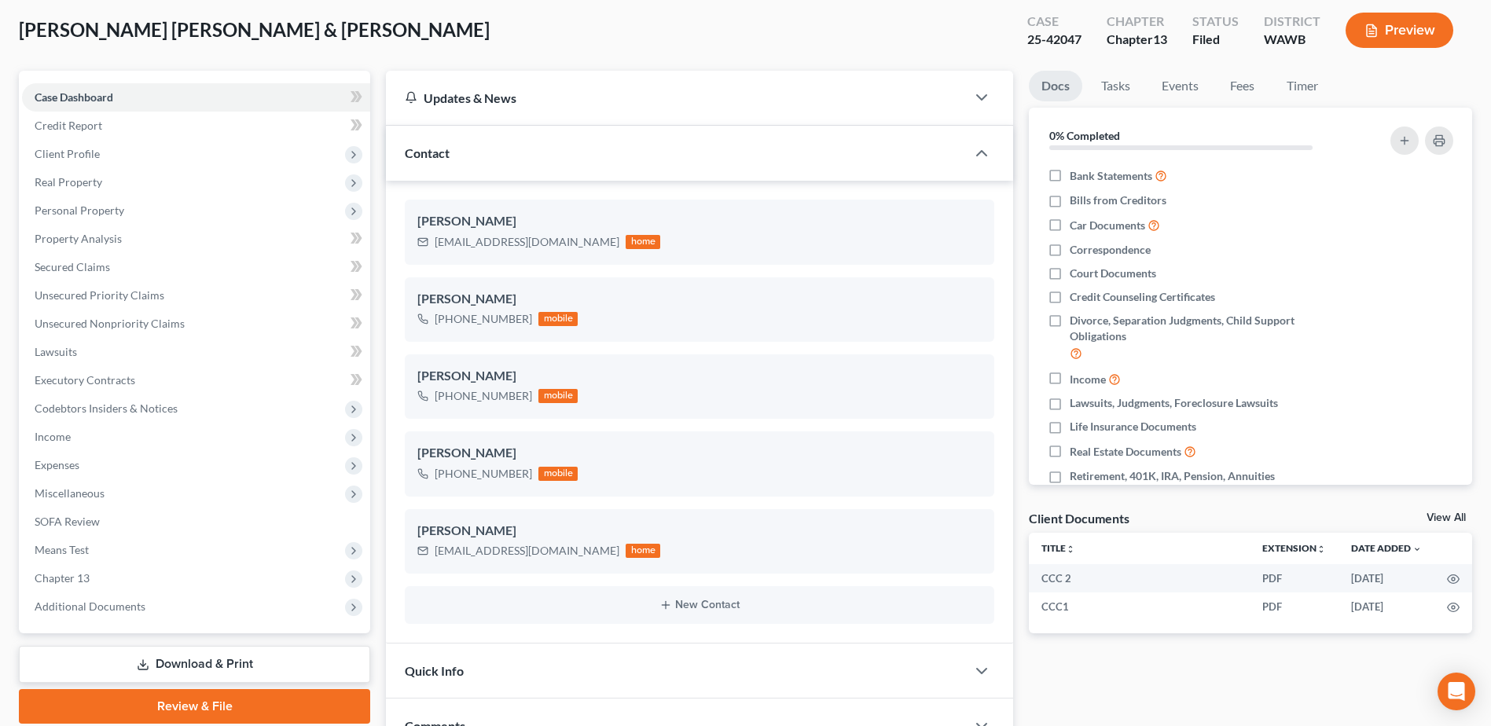
scroll to position [0, 0]
